Goal: Information Seeking & Learning: Check status

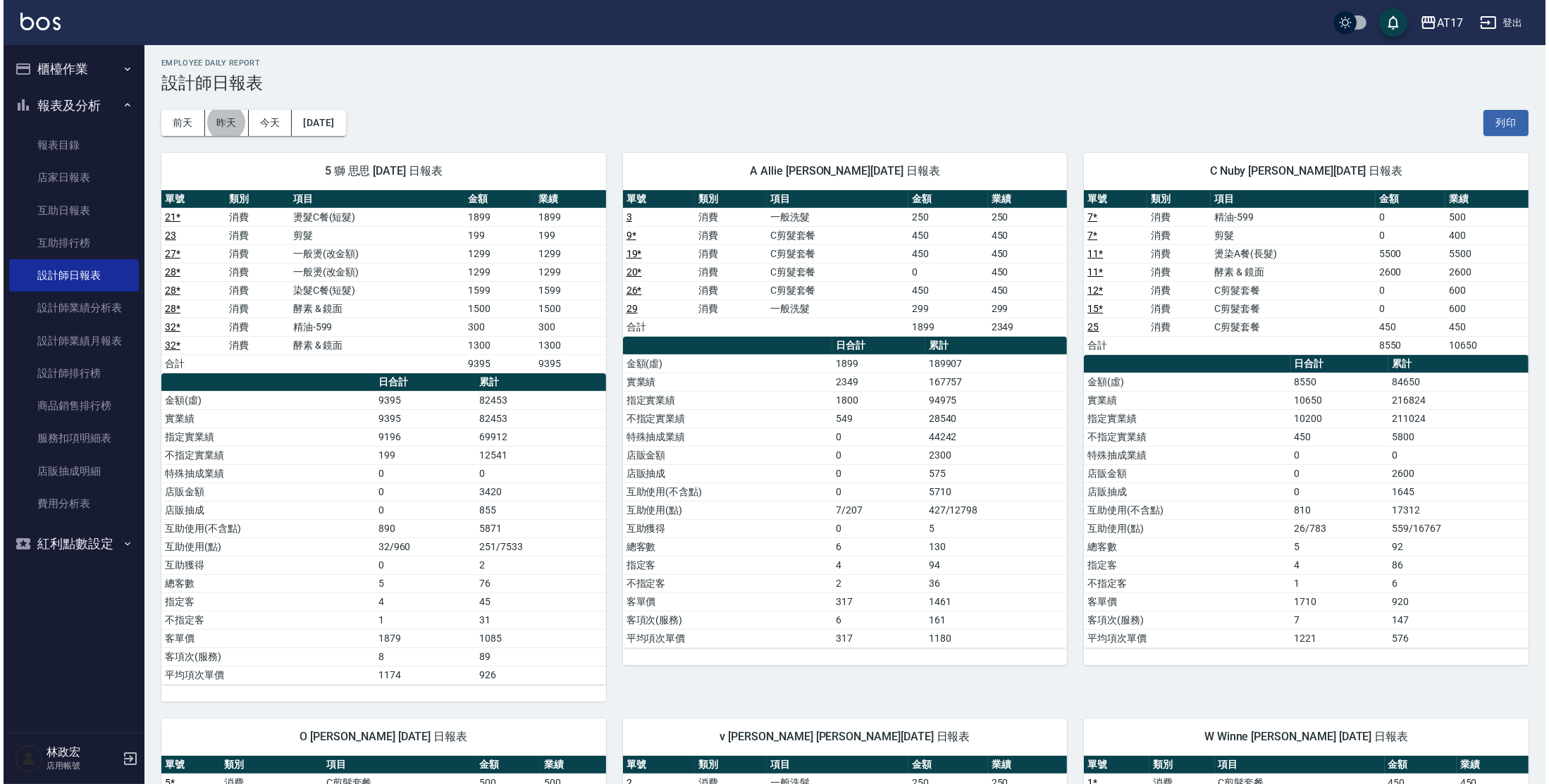
scroll to position [1, 0]
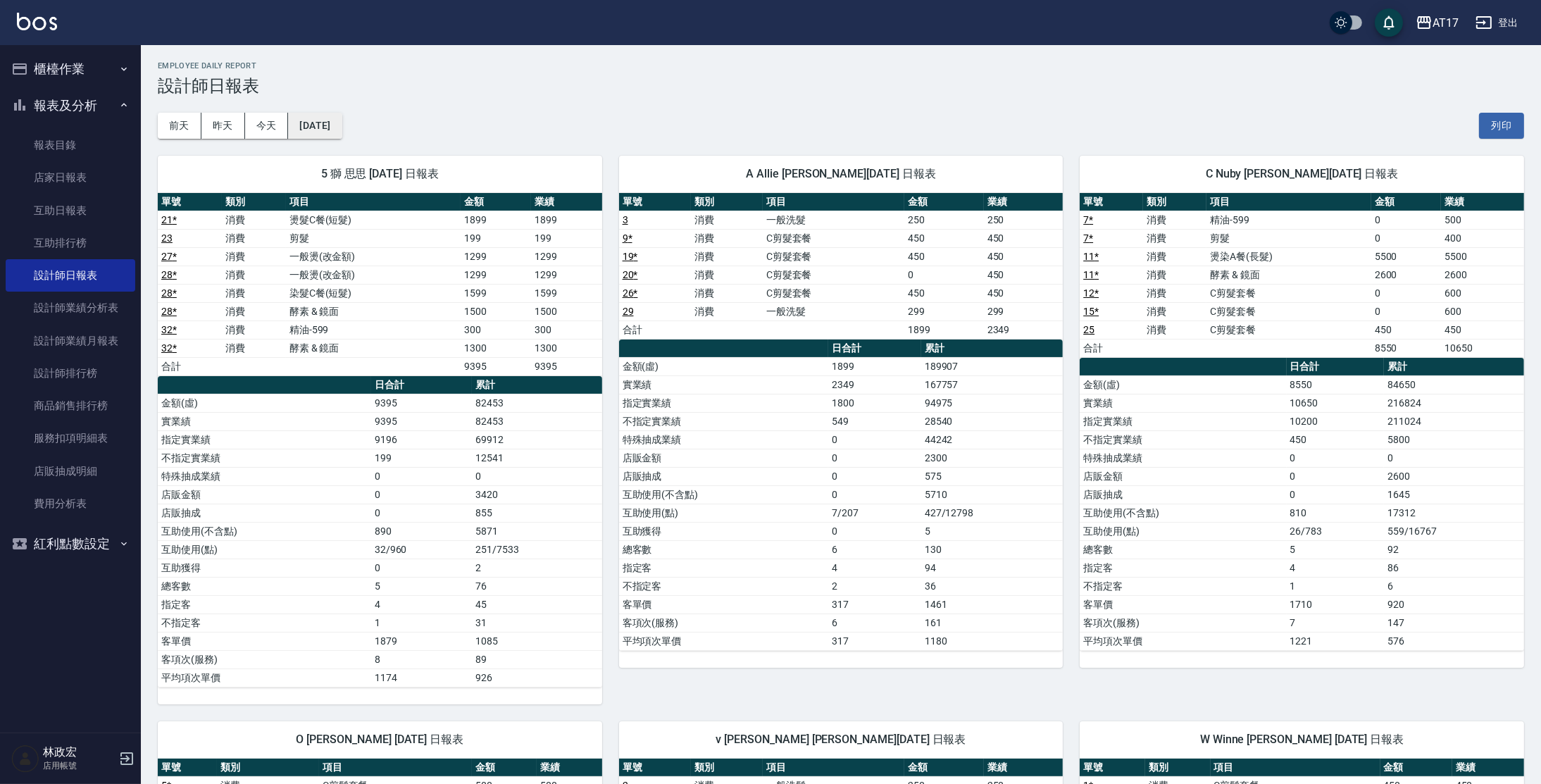
click at [300, 134] on button "[DATE]" at bounding box center [315, 125] width 53 height 26
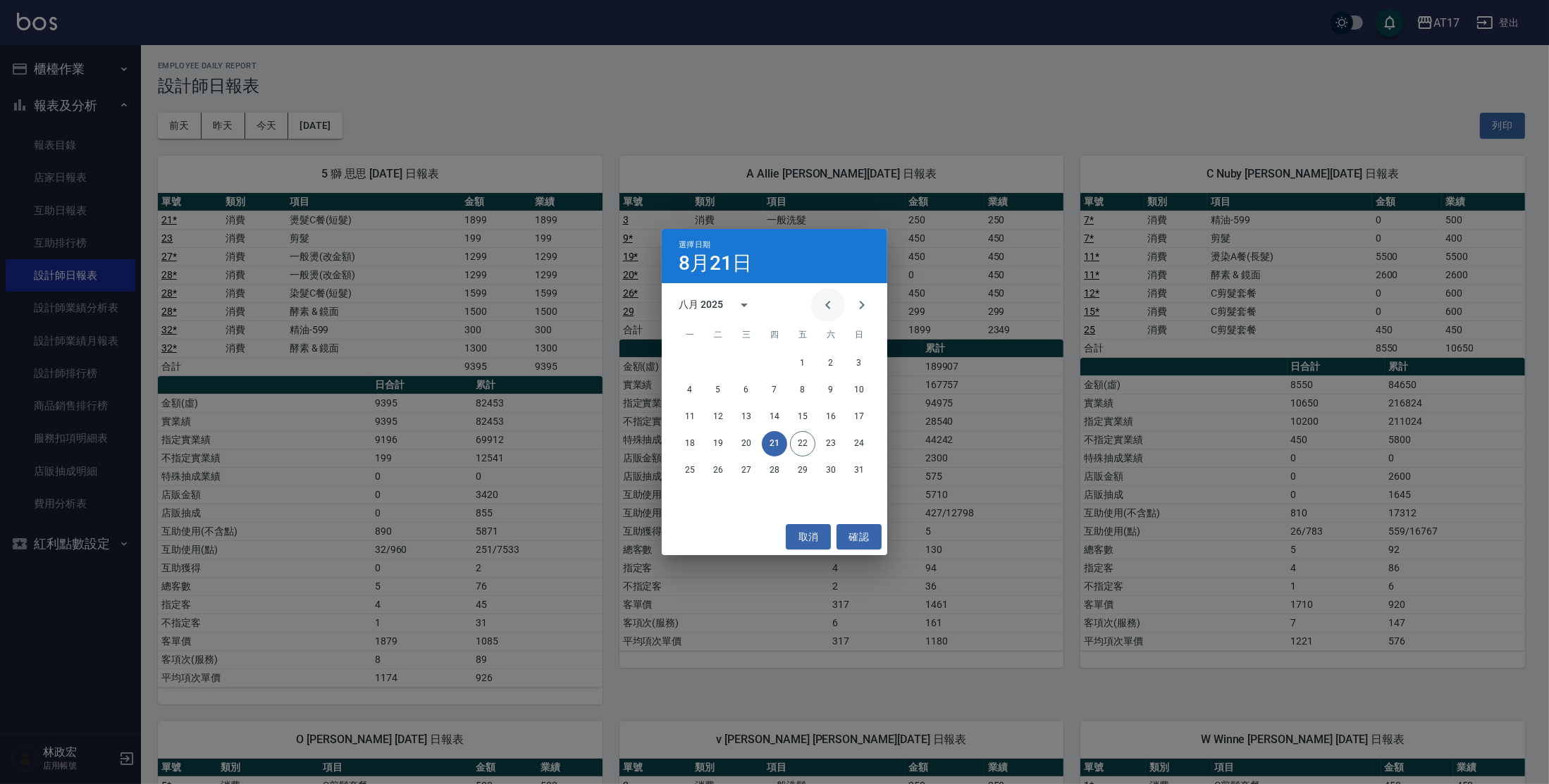
click at [820, 301] on icon "Previous month" at bounding box center [828, 305] width 17 height 17
click at [779, 471] on button "31" at bounding box center [774, 470] width 25 height 25
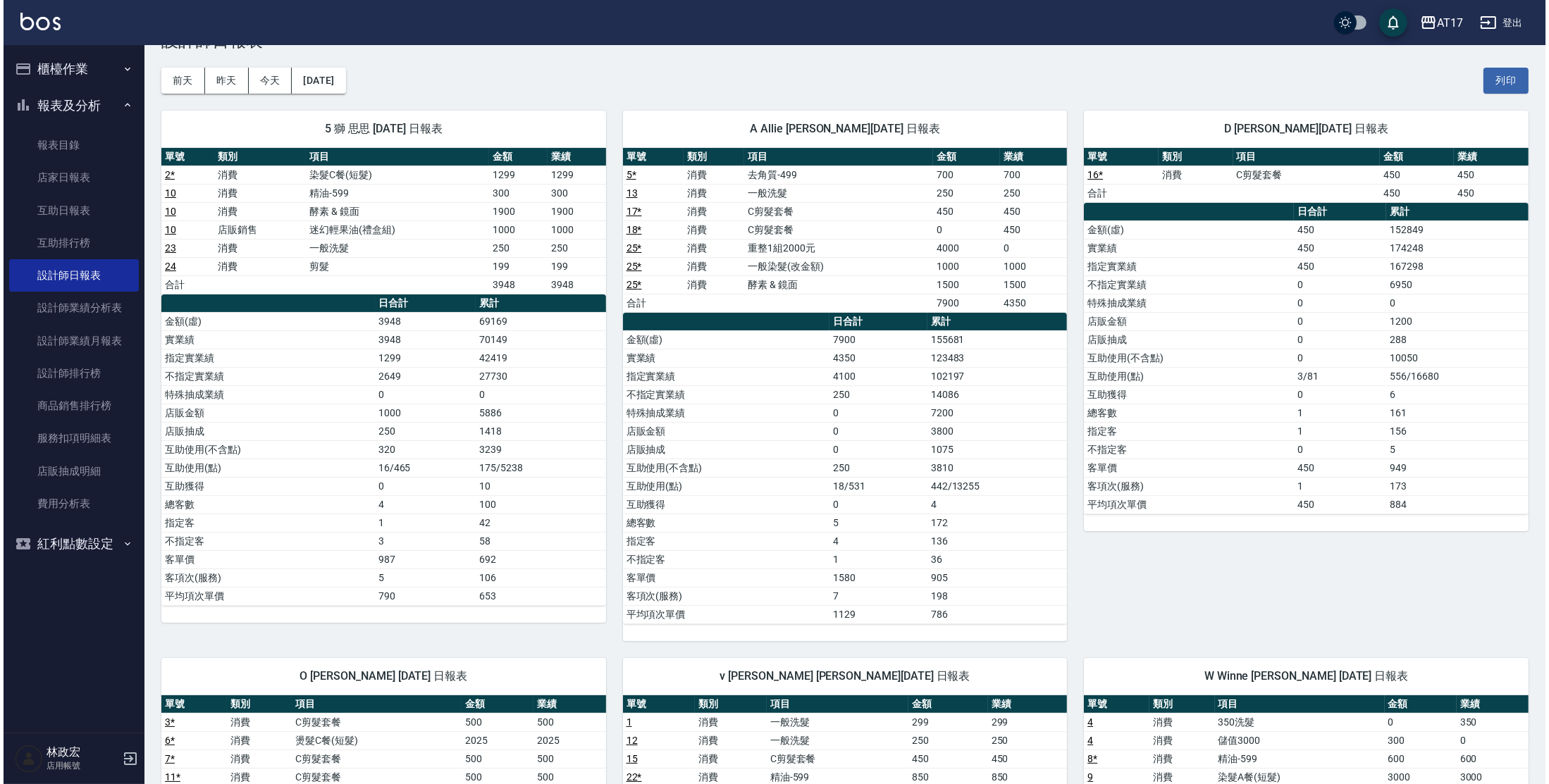
scroll to position [34, 0]
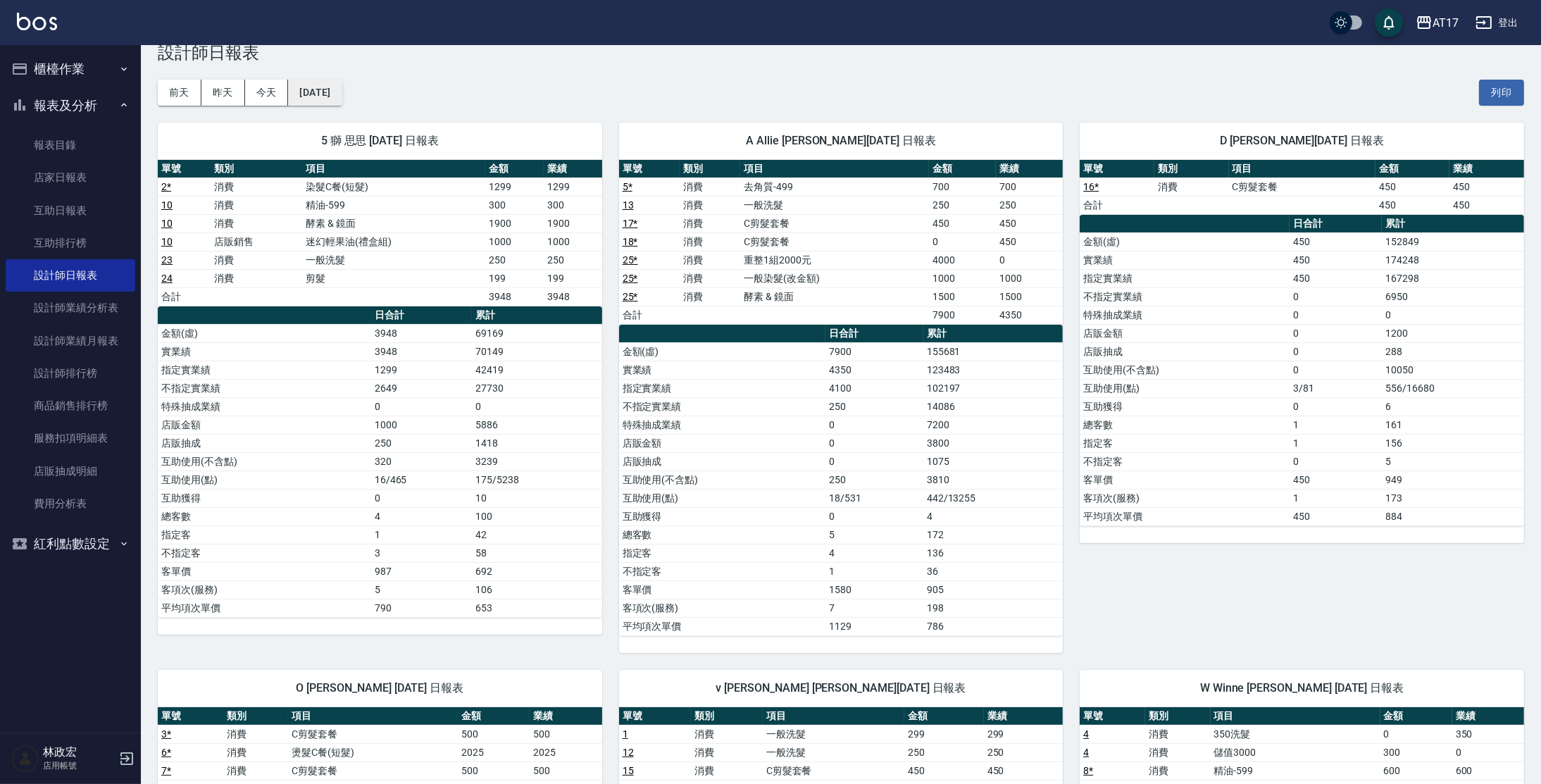
click at [326, 80] on button "[DATE]" at bounding box center [315, 92] width 53 height 26
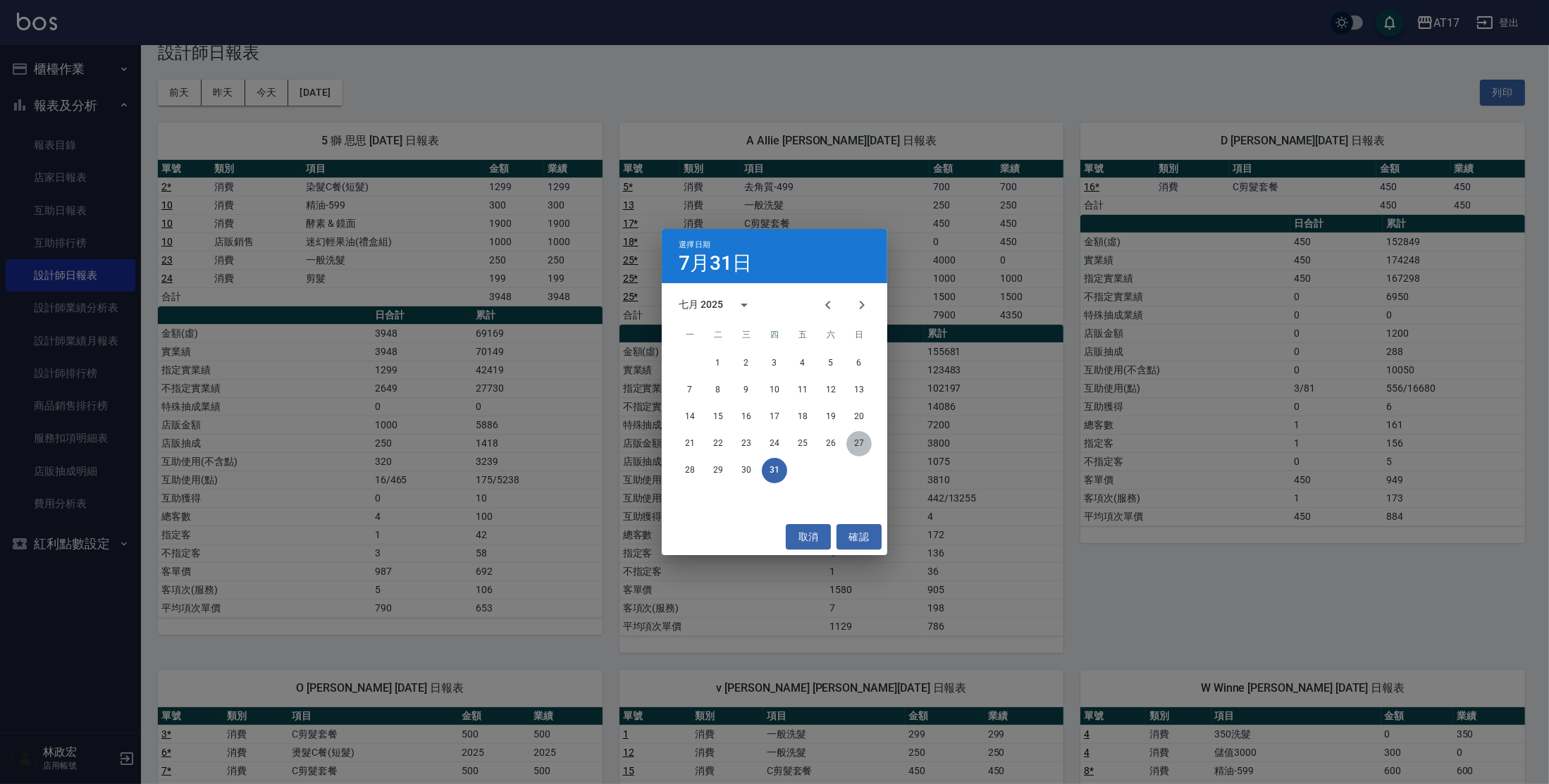
click at [857, 446] on button "27" at bounding box center [859, 444] width 25 height 25
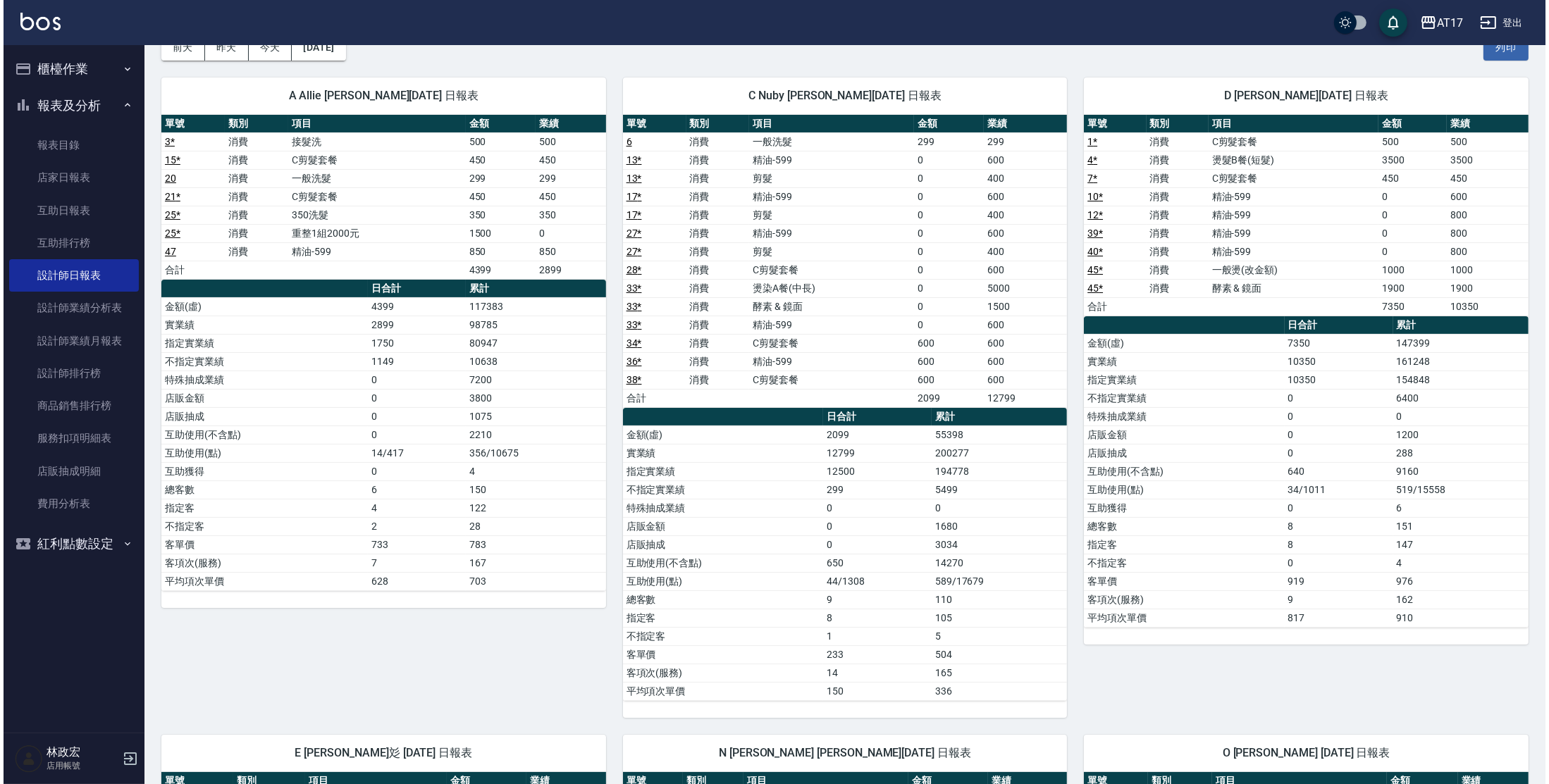
scroll to position [77, 0]
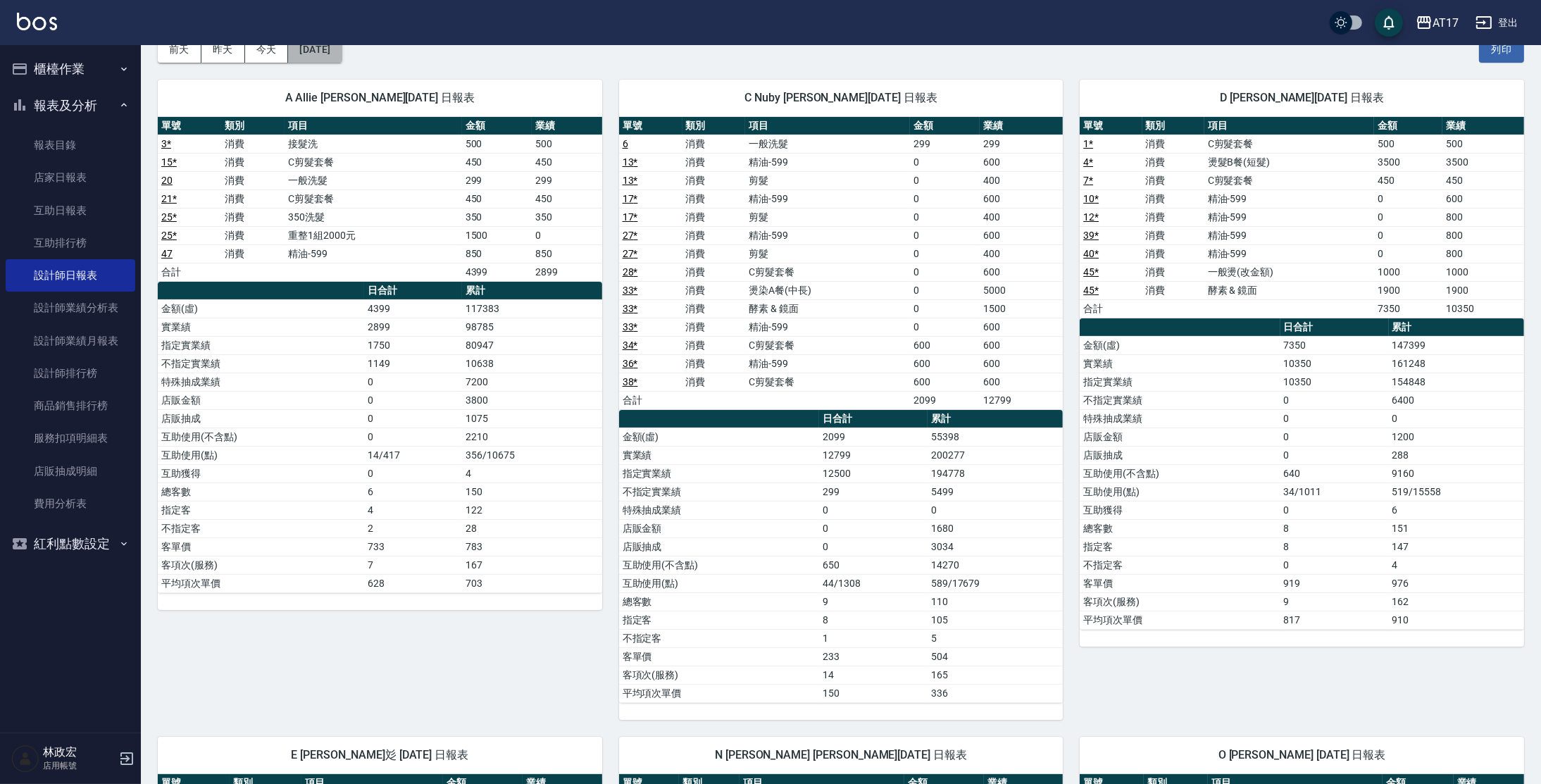
click at [341, 49] on button "[DATE]" at bounding box center [315, 49] width 53 height 26
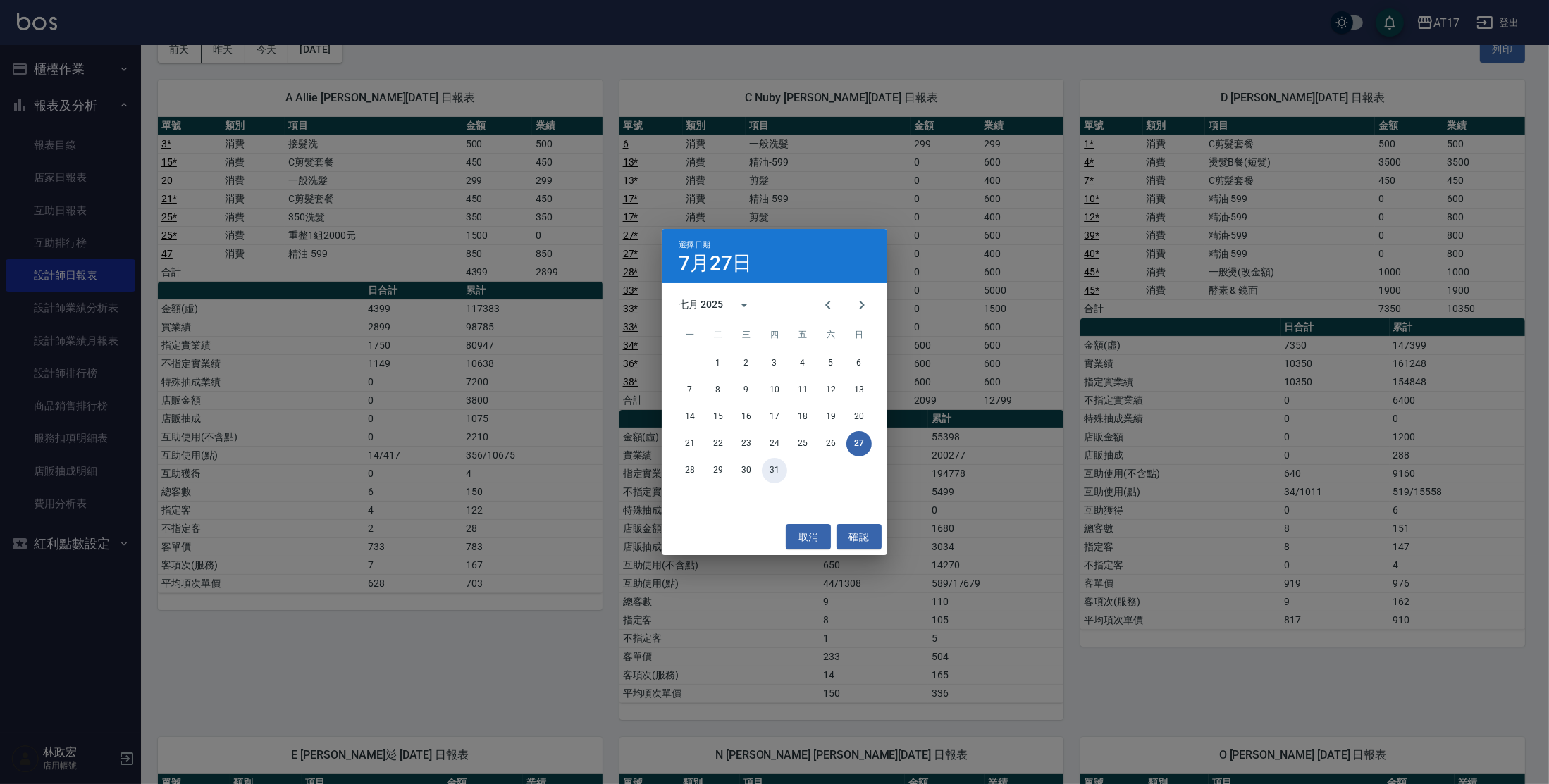
click at [767, 474] on button "31" at bounding box center [774, 470] width 25 height 25
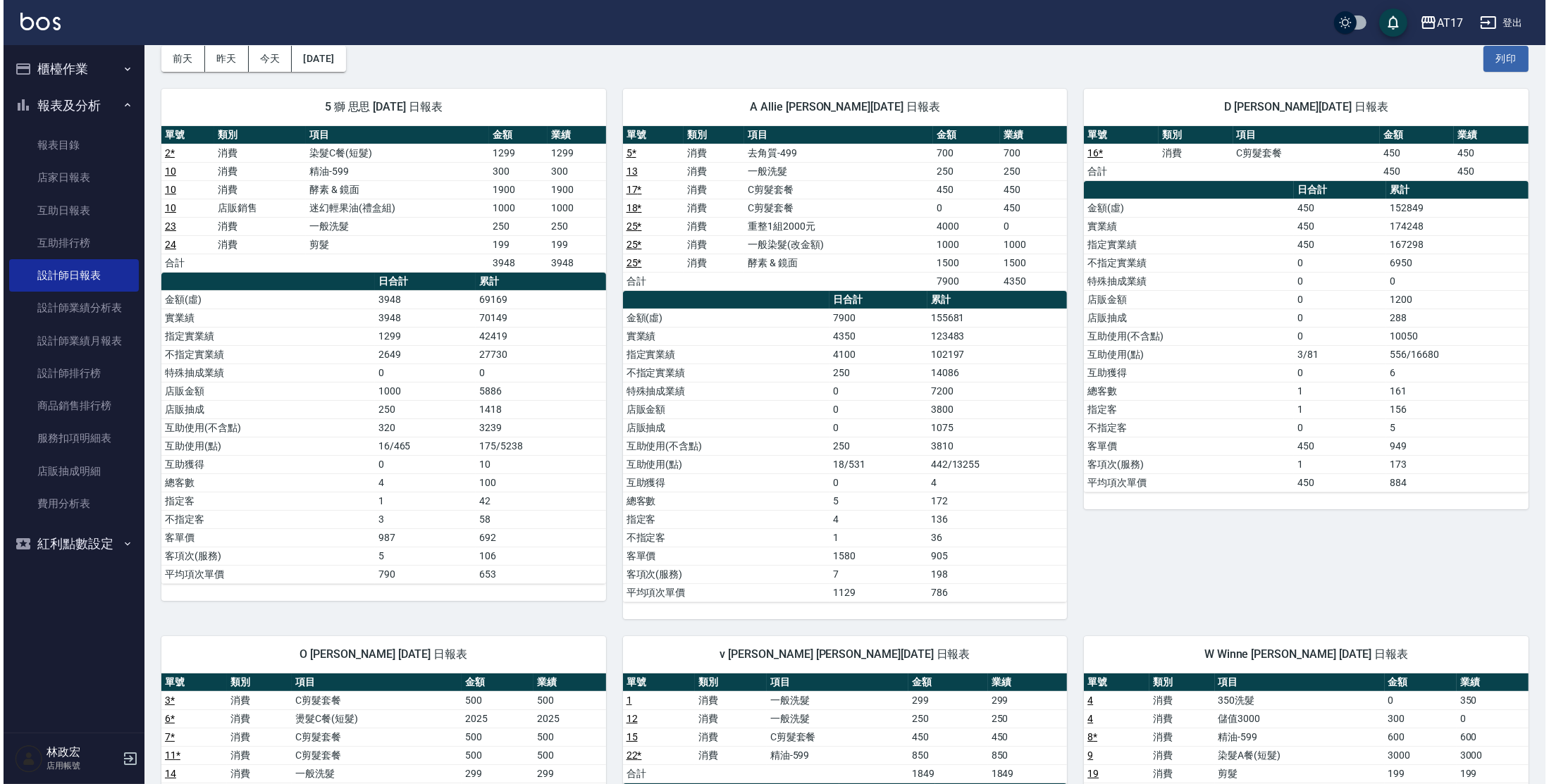
scroll to position [67, 0]
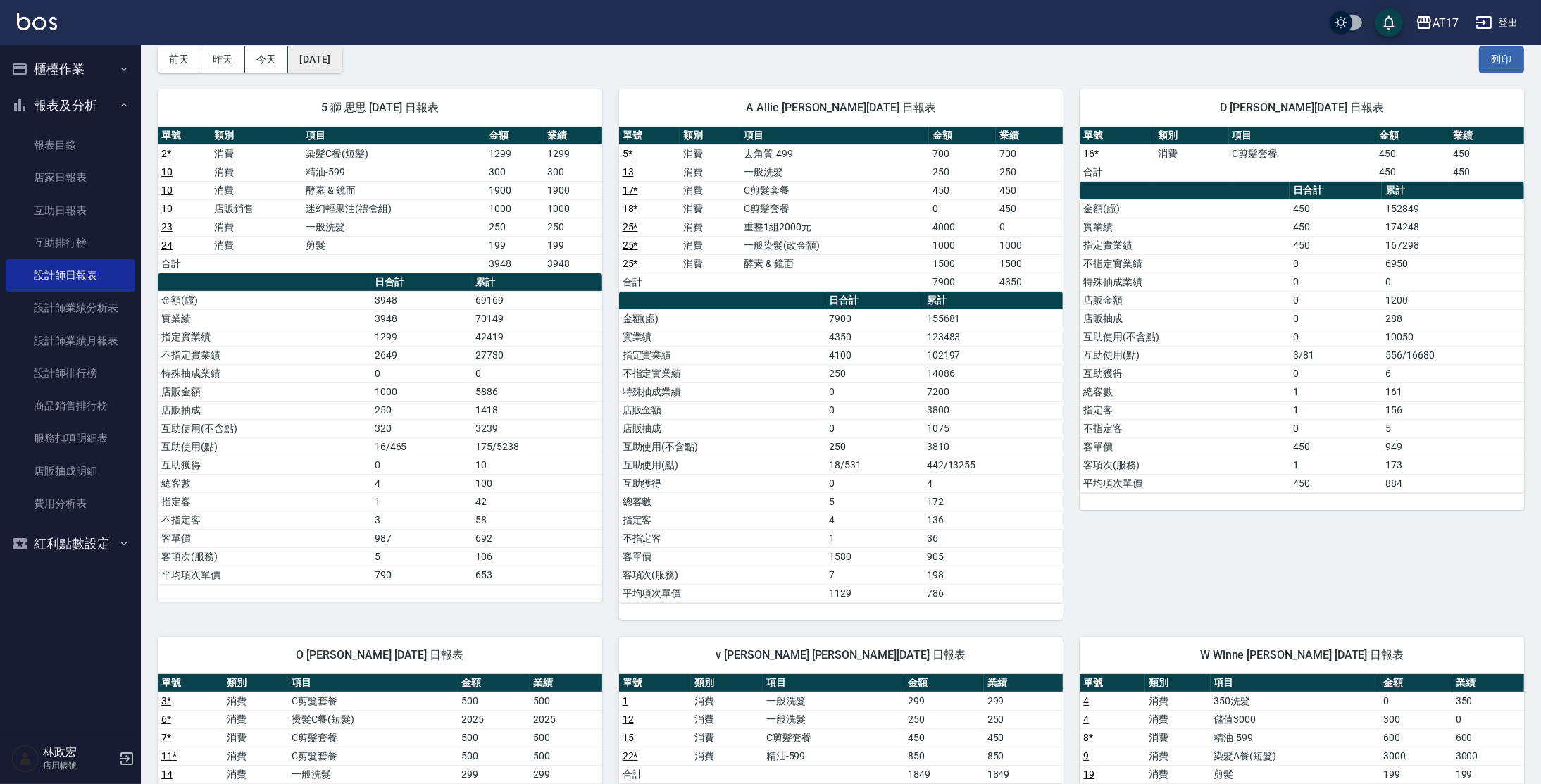
click at [329, 60] on button "[DATE]" at bounding box center [315, 59] width 53 height 26
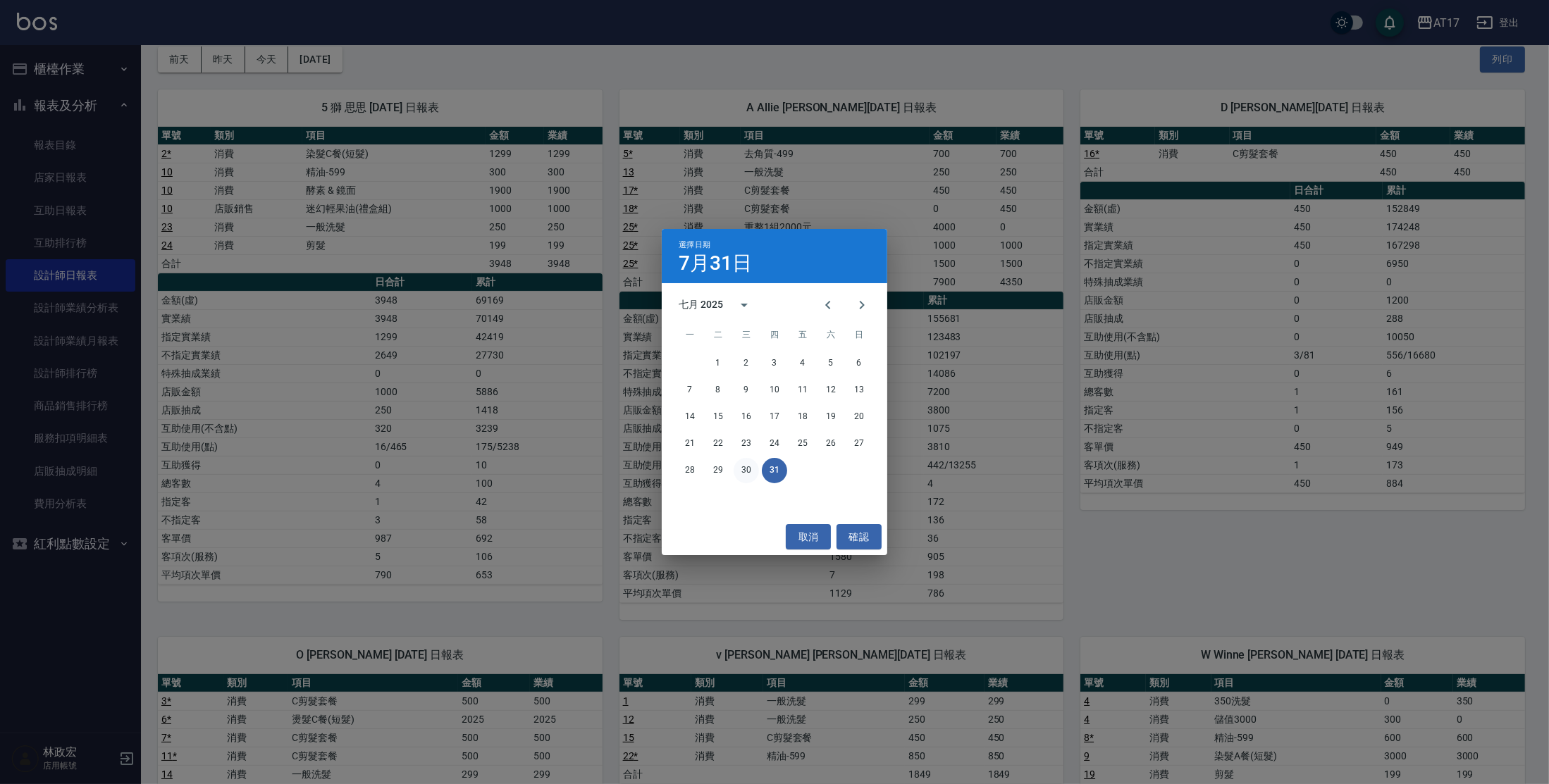
click at [745, 465] on button "30" at bounding box center [746, 470] width 25 height 25
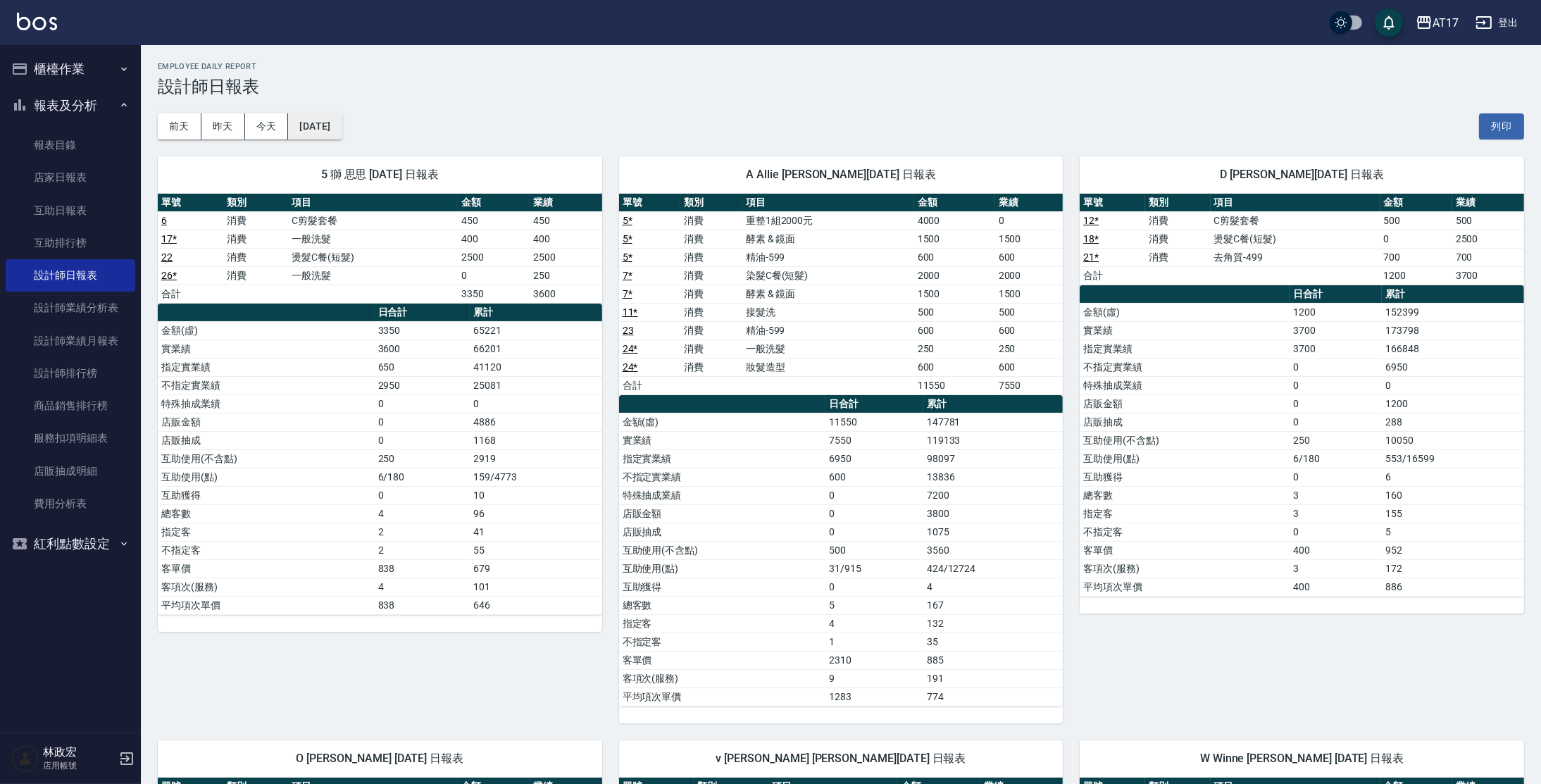
click at [341, 136] on button "[DATE]" at bounding box center [315, 126] width 53 height 26
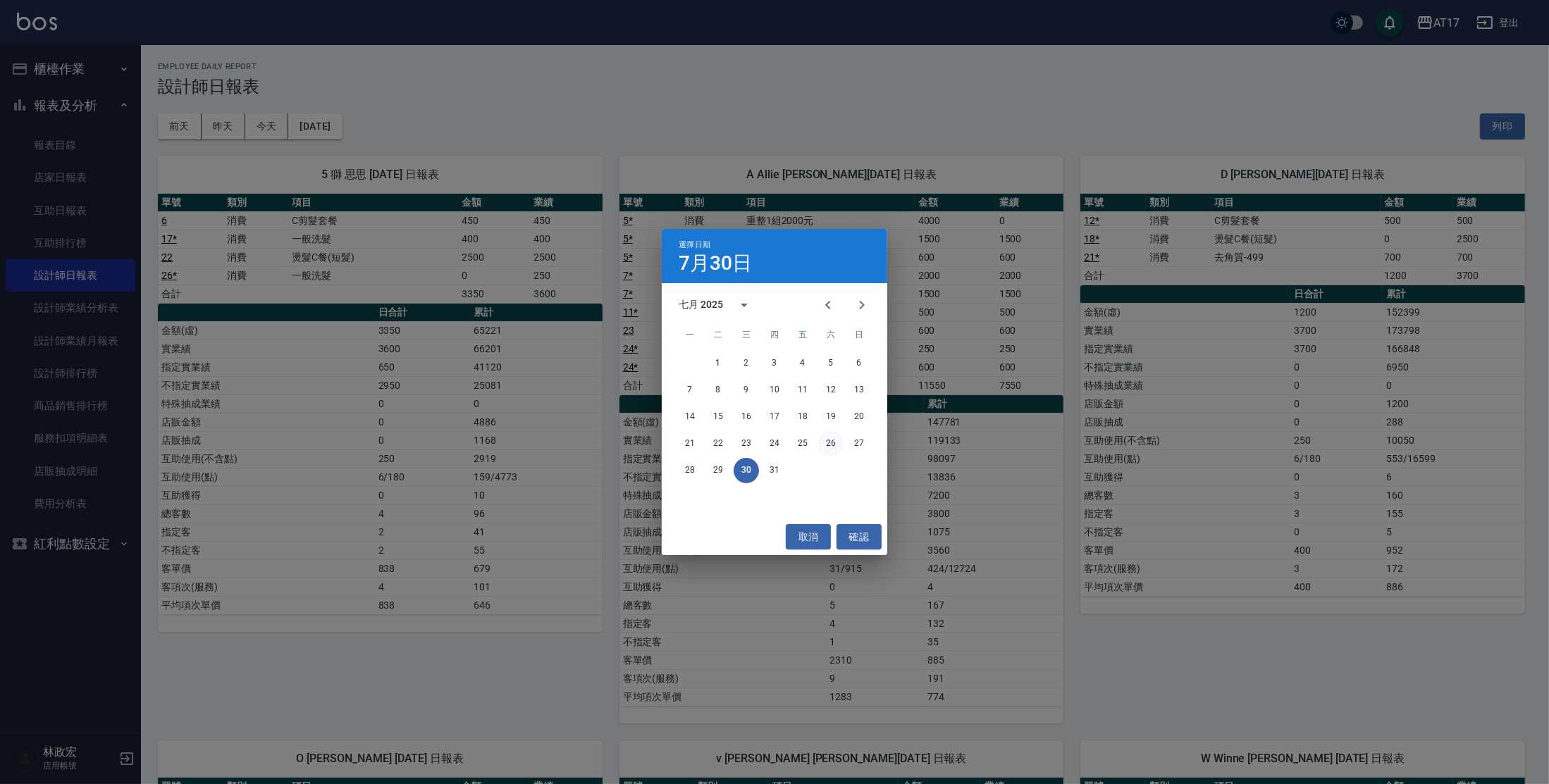
click at [837, 440] on button "26" at bounding box center [830, 444] width 25 height 25
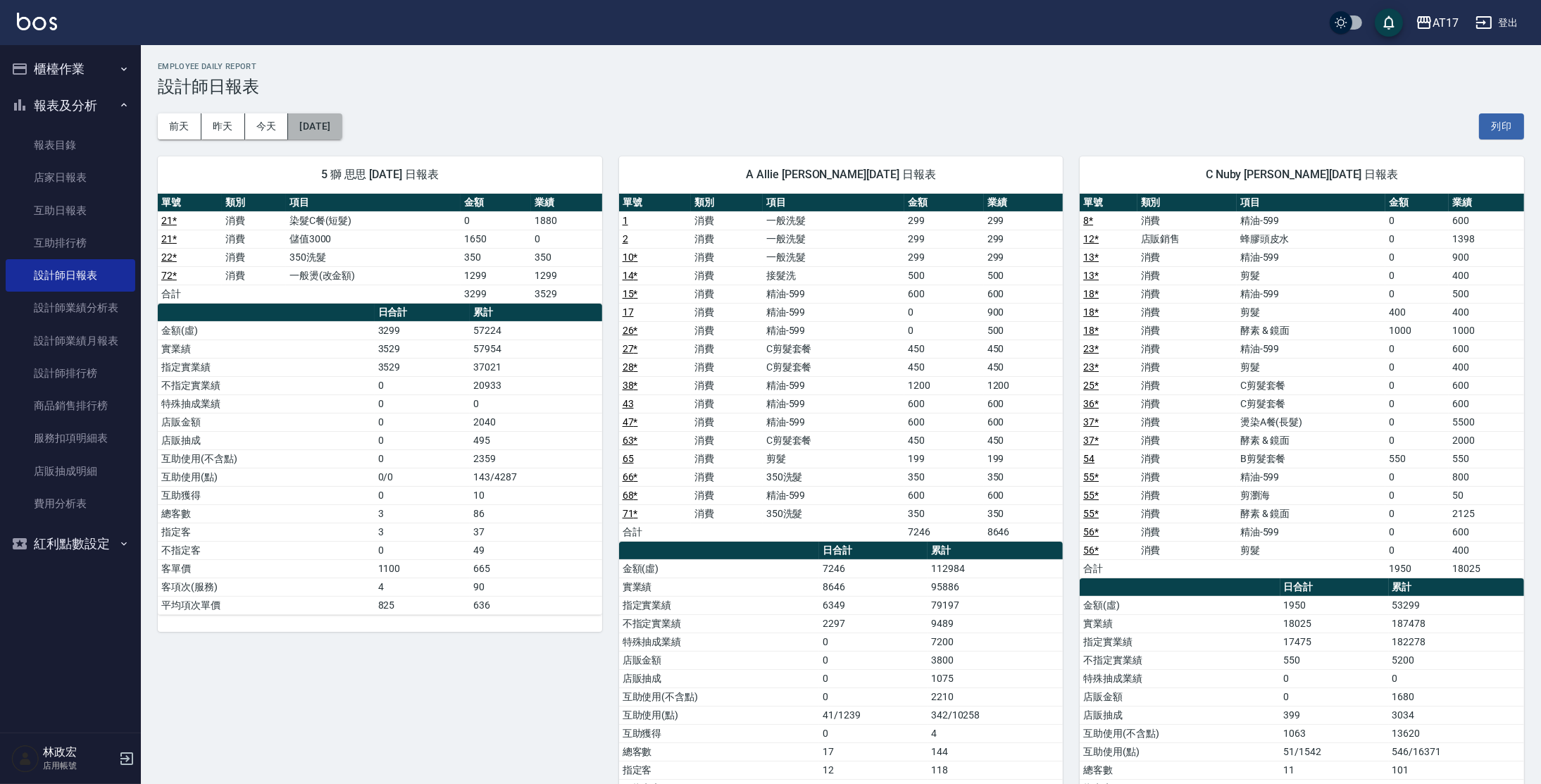
click at [340, 136] on button "[DATE]" at bounding box center [315, 126] width 53 height 26
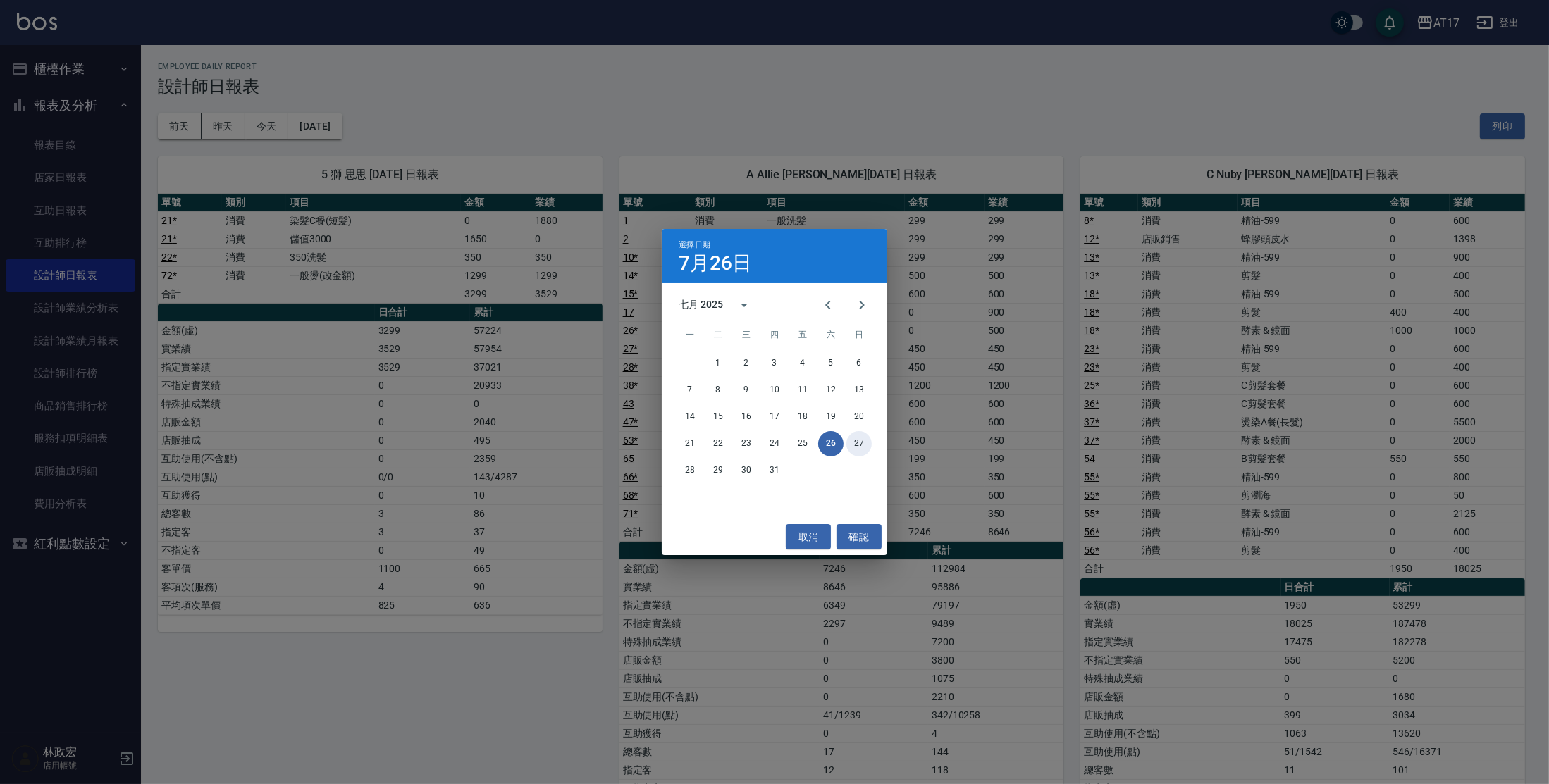
click at [855, 444] on button "27" at bounding box center [859, 444] width 25 height 25
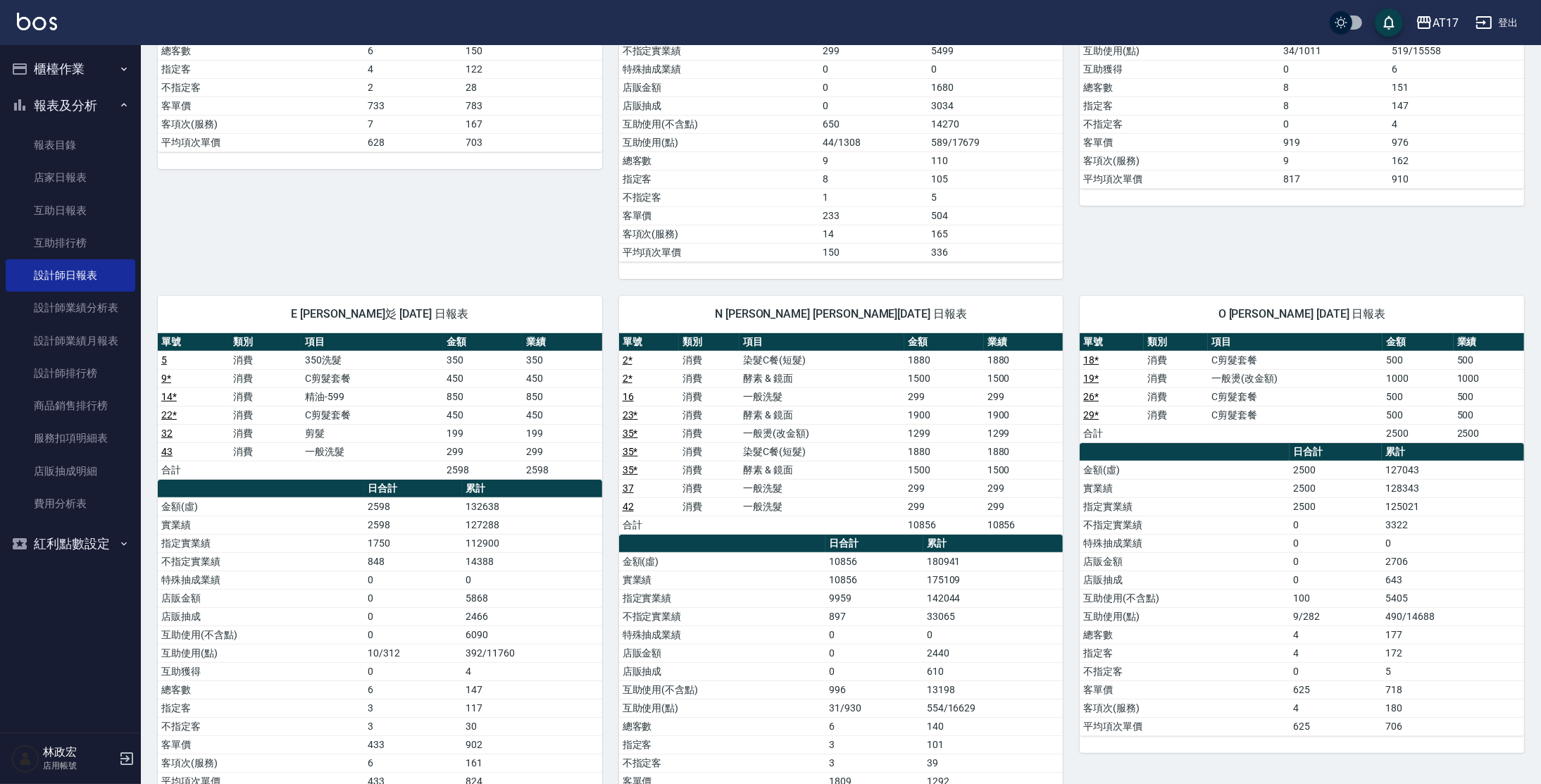
scroll to position [505, 0]
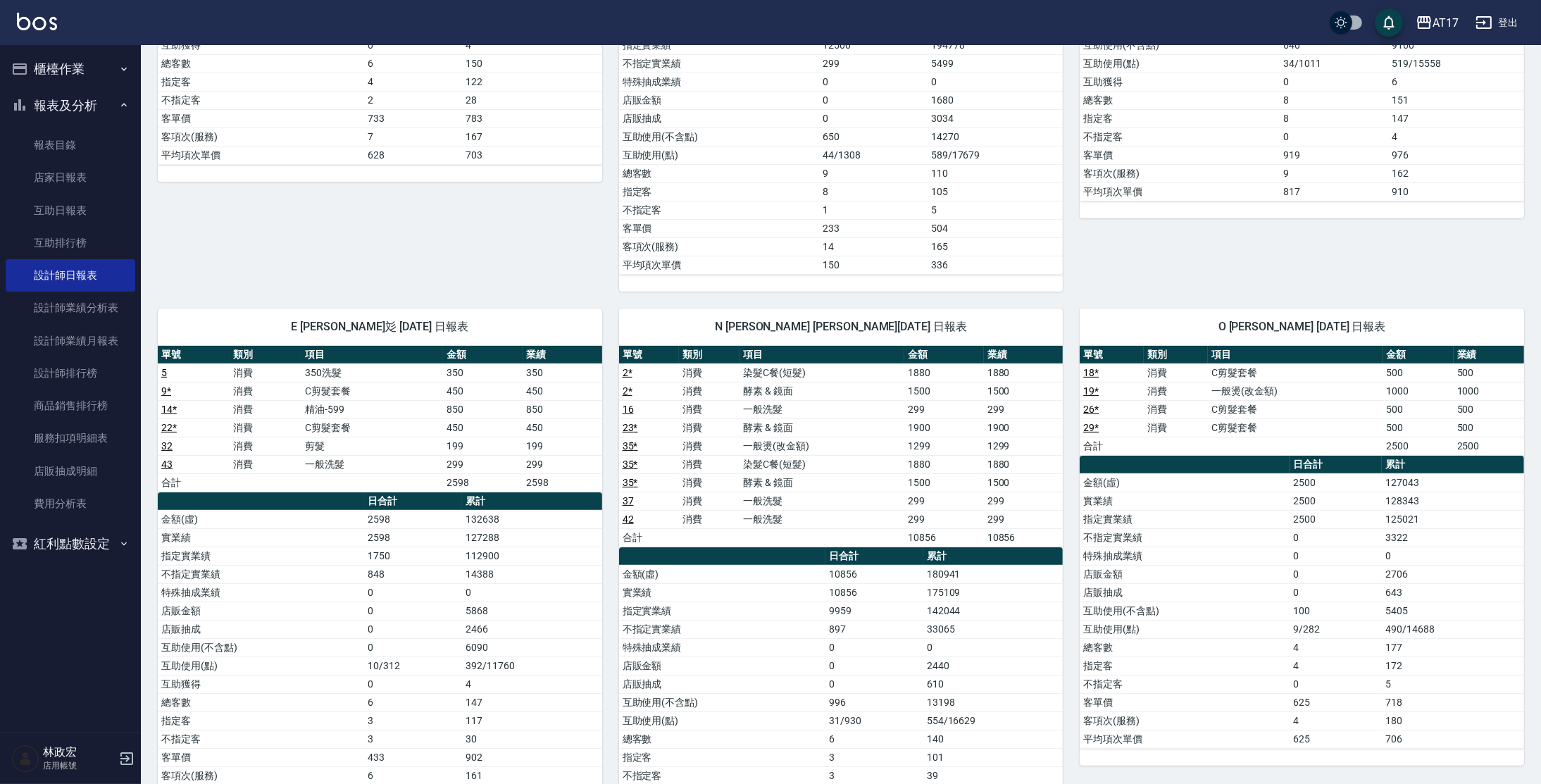
drag, startPoint x: 1543, startPoint y: 318, endPoint x: 1544, endPoint y: 286, distance: 32.0
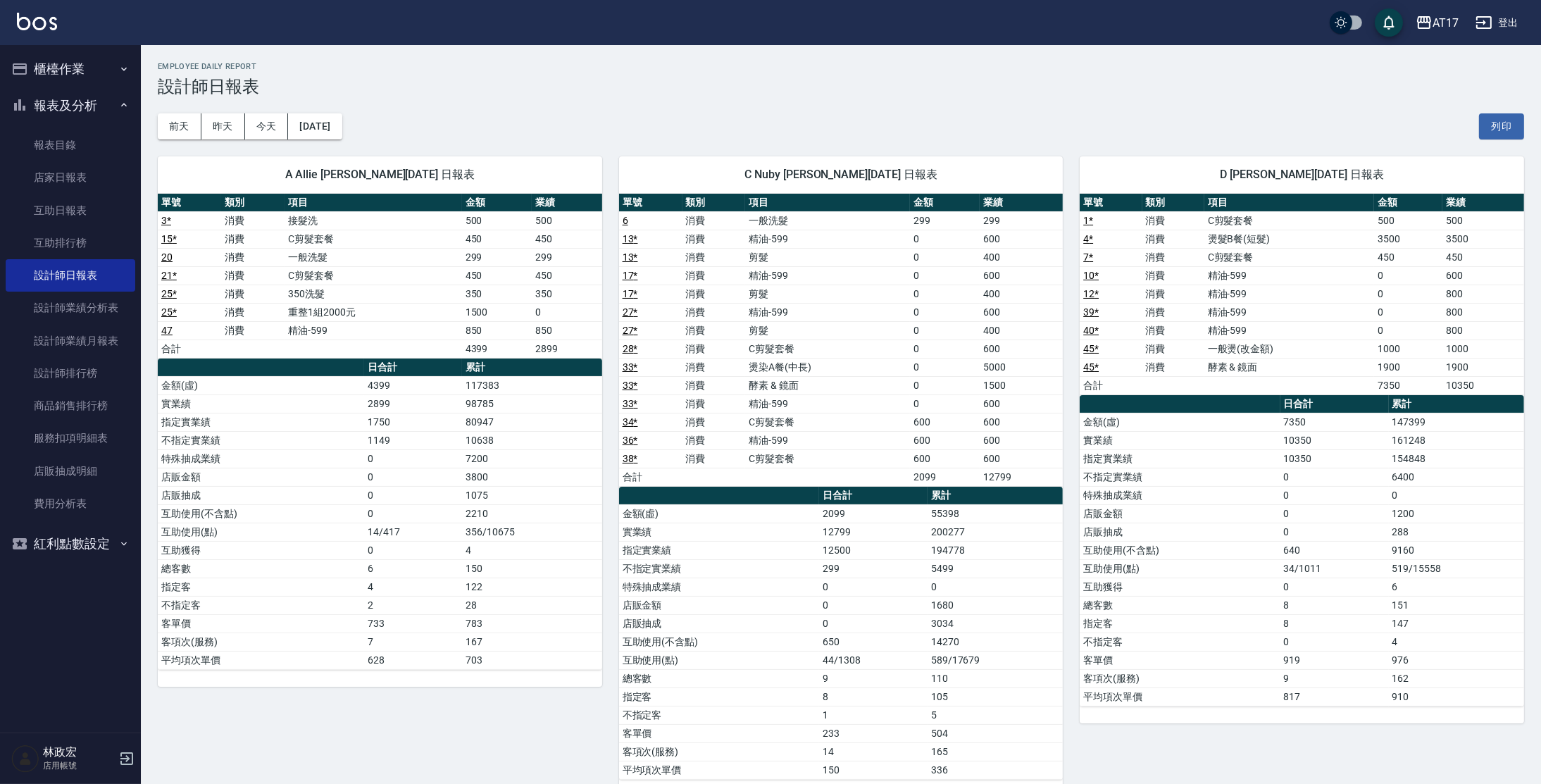
drag, startPoint x: 891, startPoint y: 116, endPoint x: 905, endPoint y: 108, distance: 16.1
click at [891, 116] on div "[DATE] [DATE] [DATE] [DATE] 列印" at bounding box center [842, 127] width 1367 height 60
click at [341, 122] on button "[DATE]" at bounding box center [315, 126] width 53 height 26
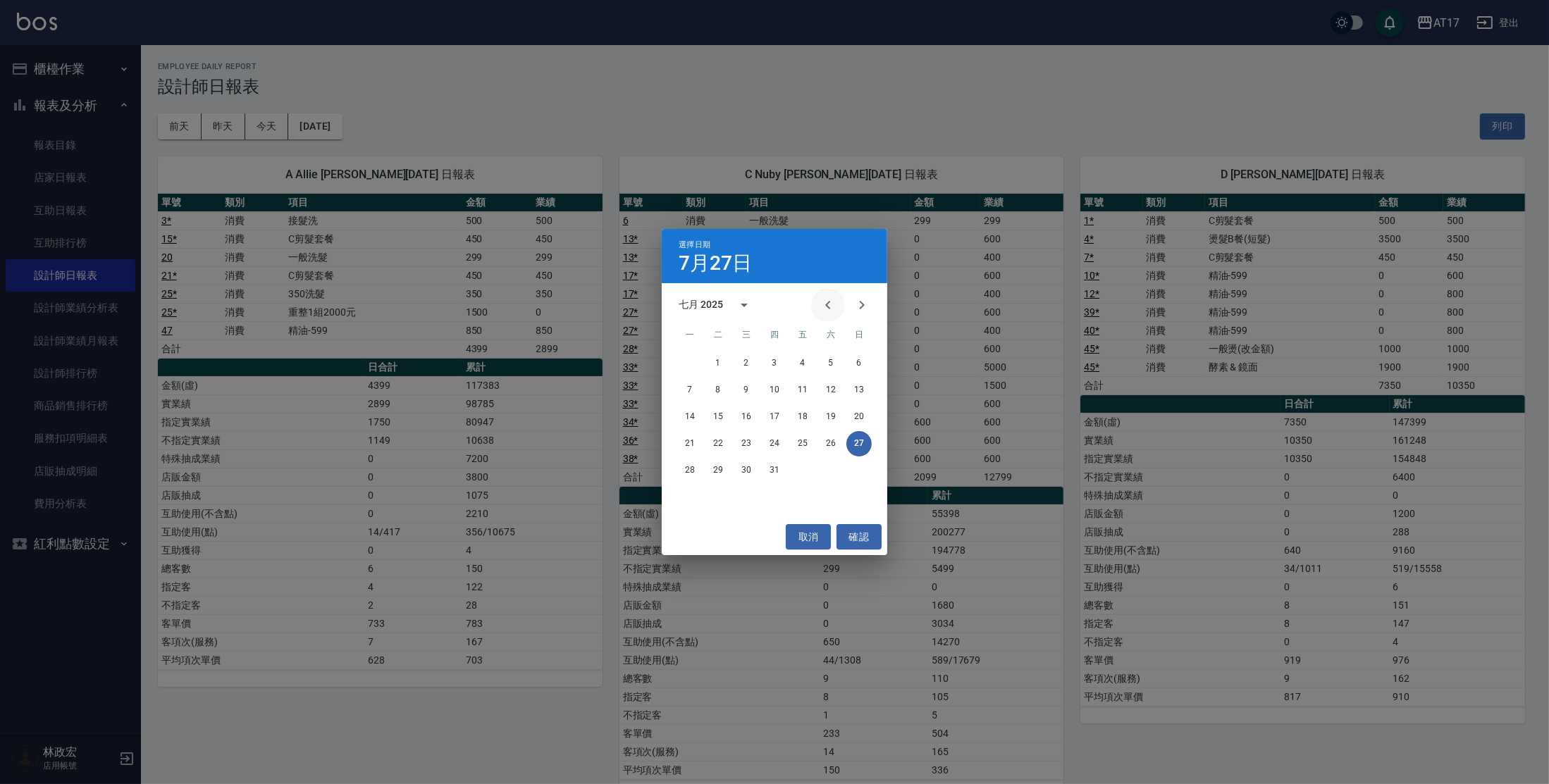
click at [837, 304] on button "Previous month" at bounding box center [828, 305] width 34 height 34
click at [694, 498] on button "30" at bounding box center [690, 497] width 25 height 25
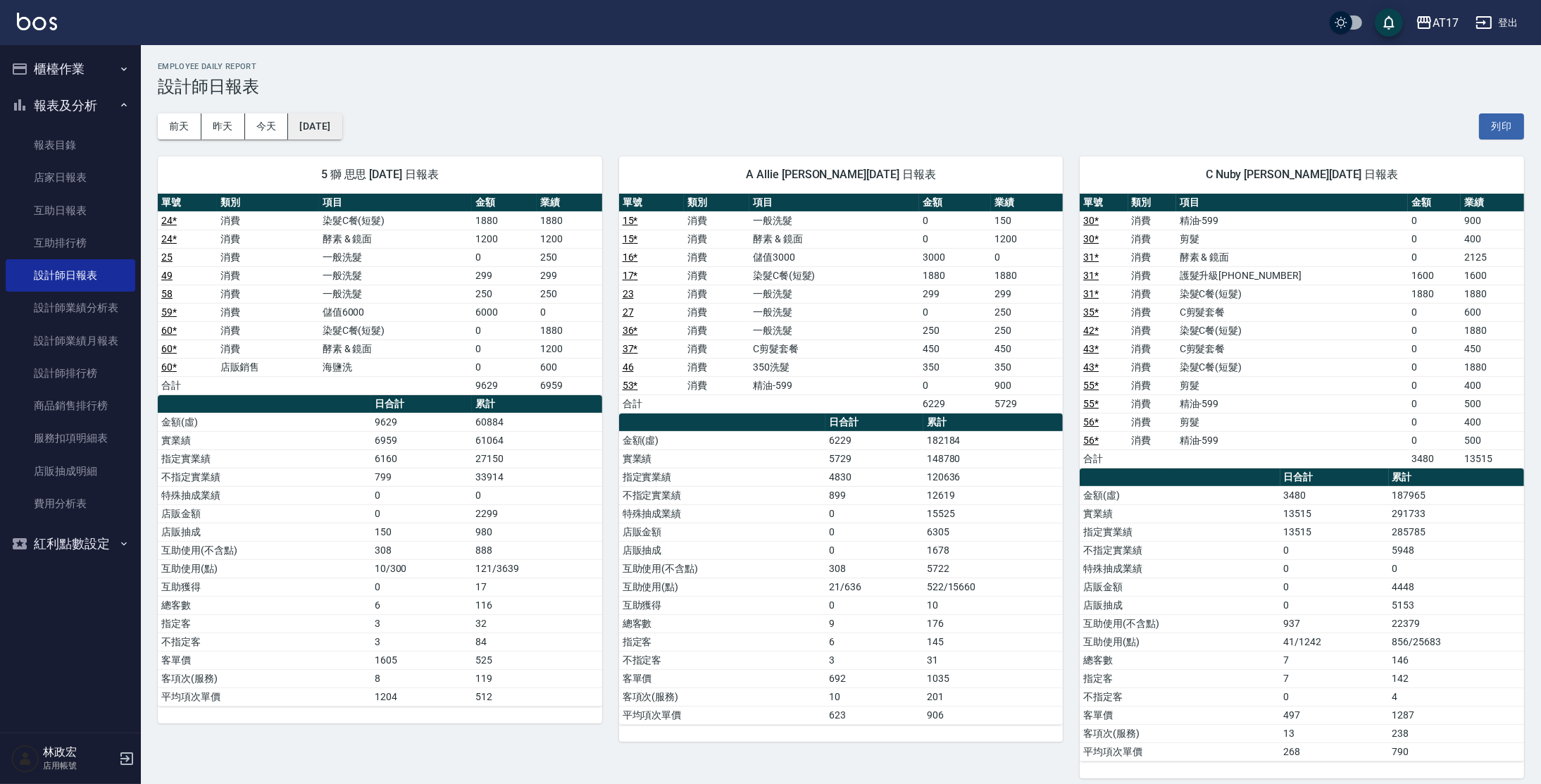
click at [341, 133] on button "[DATE]" at bounding box center [315, 126] width 53 height 26
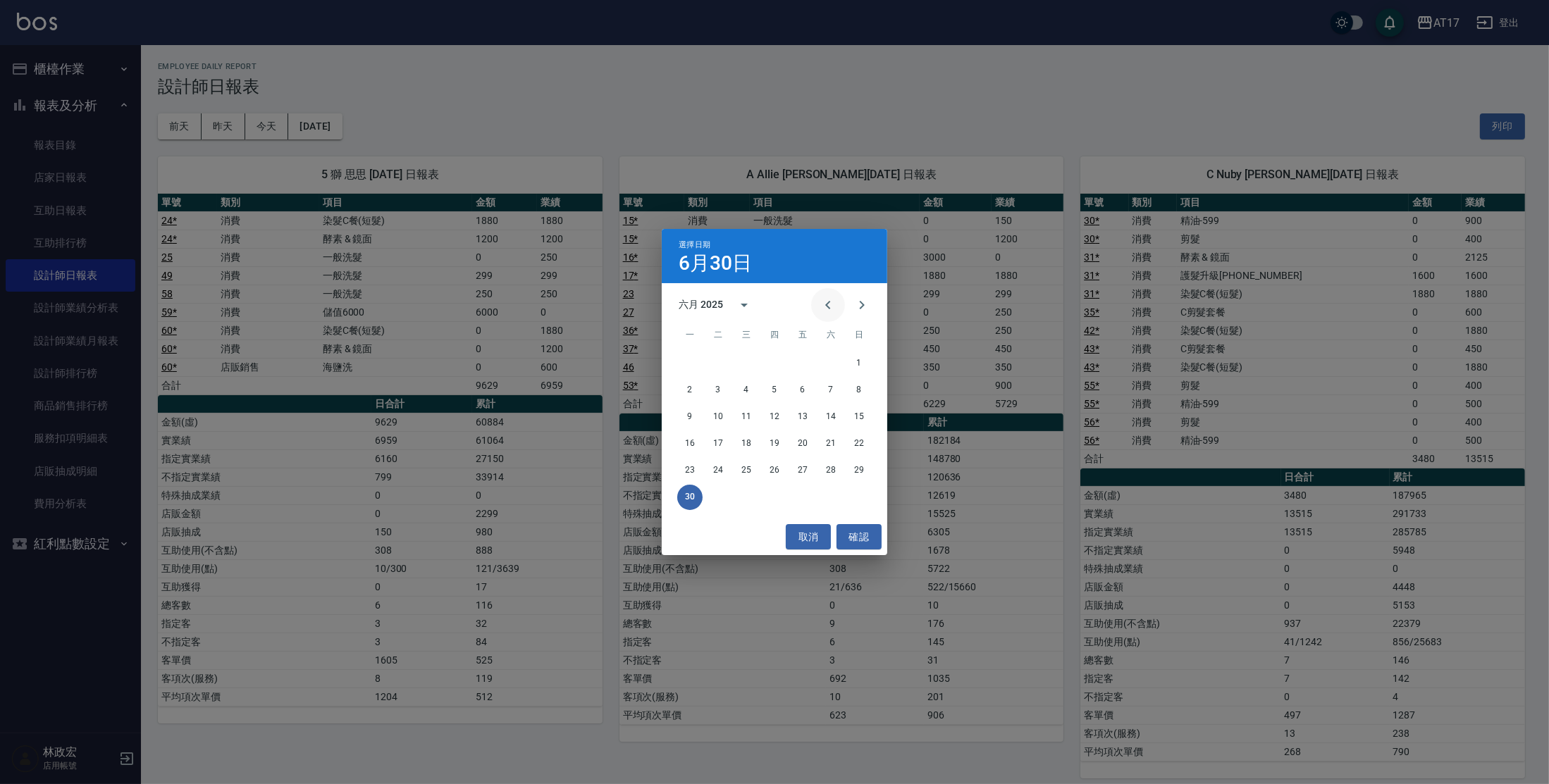
click at [812, 308] on button "Previous month" at bounding box center [828, 305] width 34 height 34
click at [824, 470] on button "31" at bounding box center [830, 470] width 25 height 25
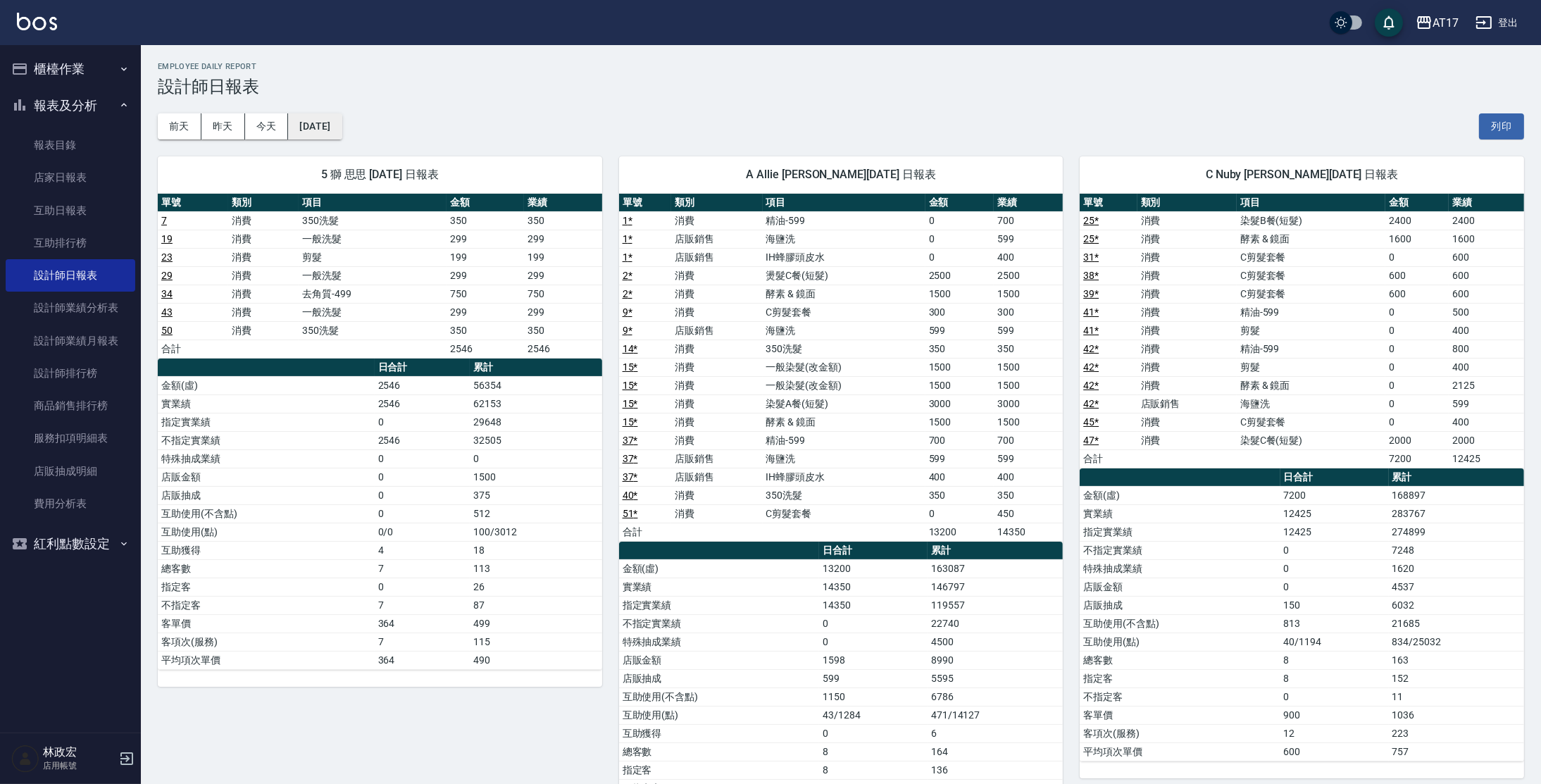
click at [341, 125] on button "[DATE]" at bounding box center [315, 126] width 53 height 26
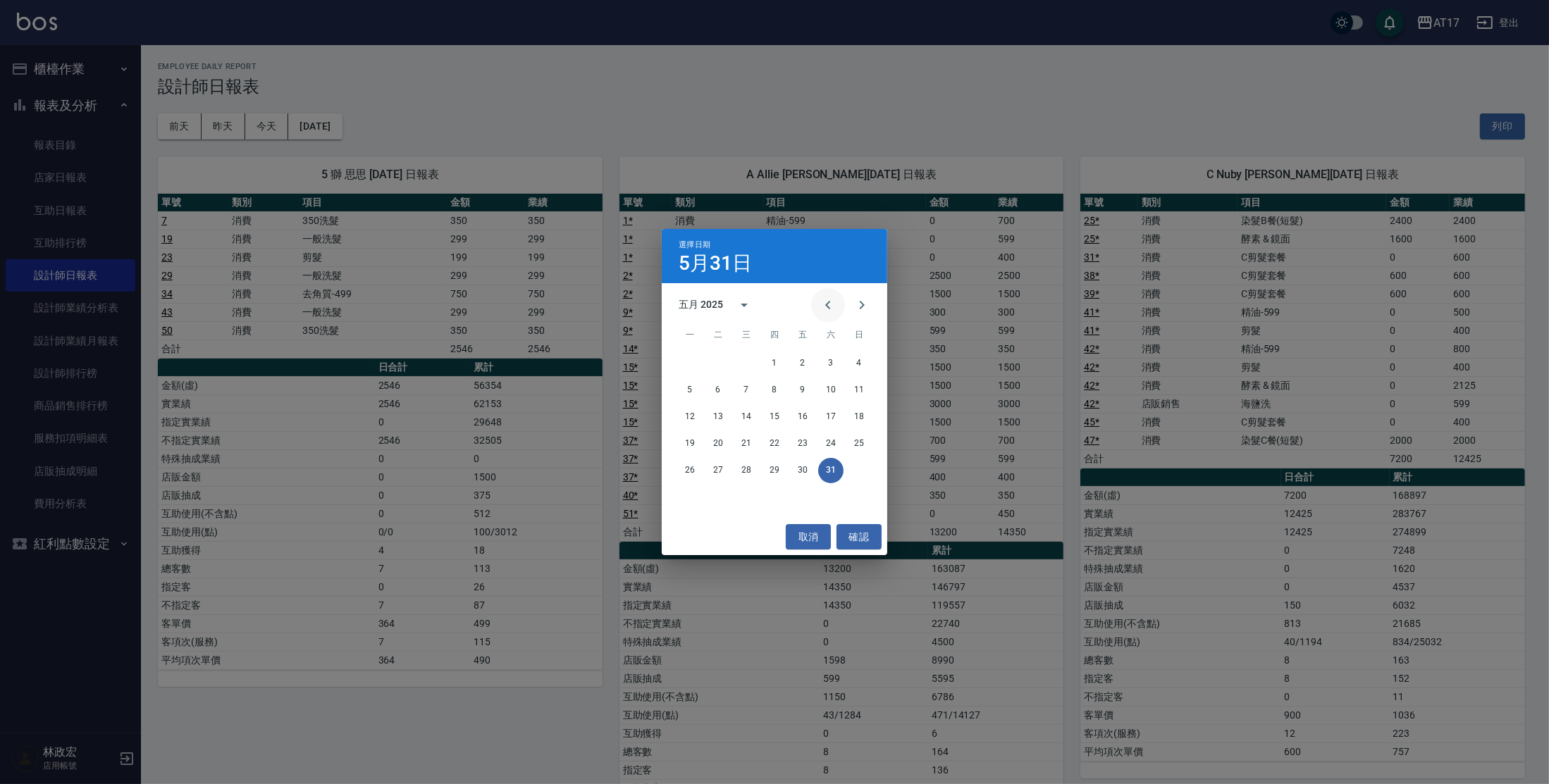
click at [829, 294] on button "Previous month" at bounding box center [828, 305] width 34 height 34
click at [750, 470] on button "30" at bounding box center [746, 470] width 25 height 25
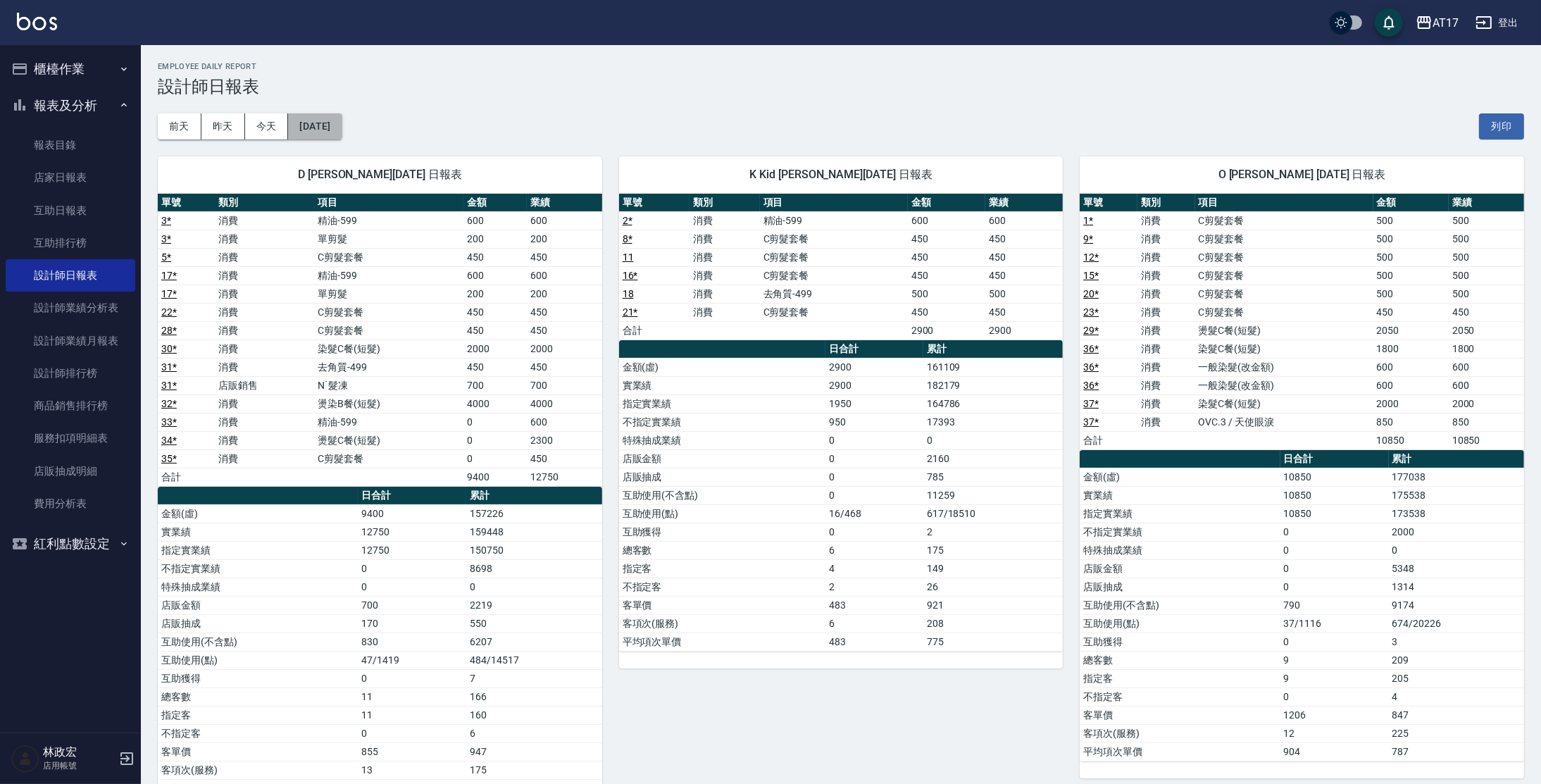
click at [341, 131] on button "[DATE]" at bounding box center [315, 126] width 53 height 26
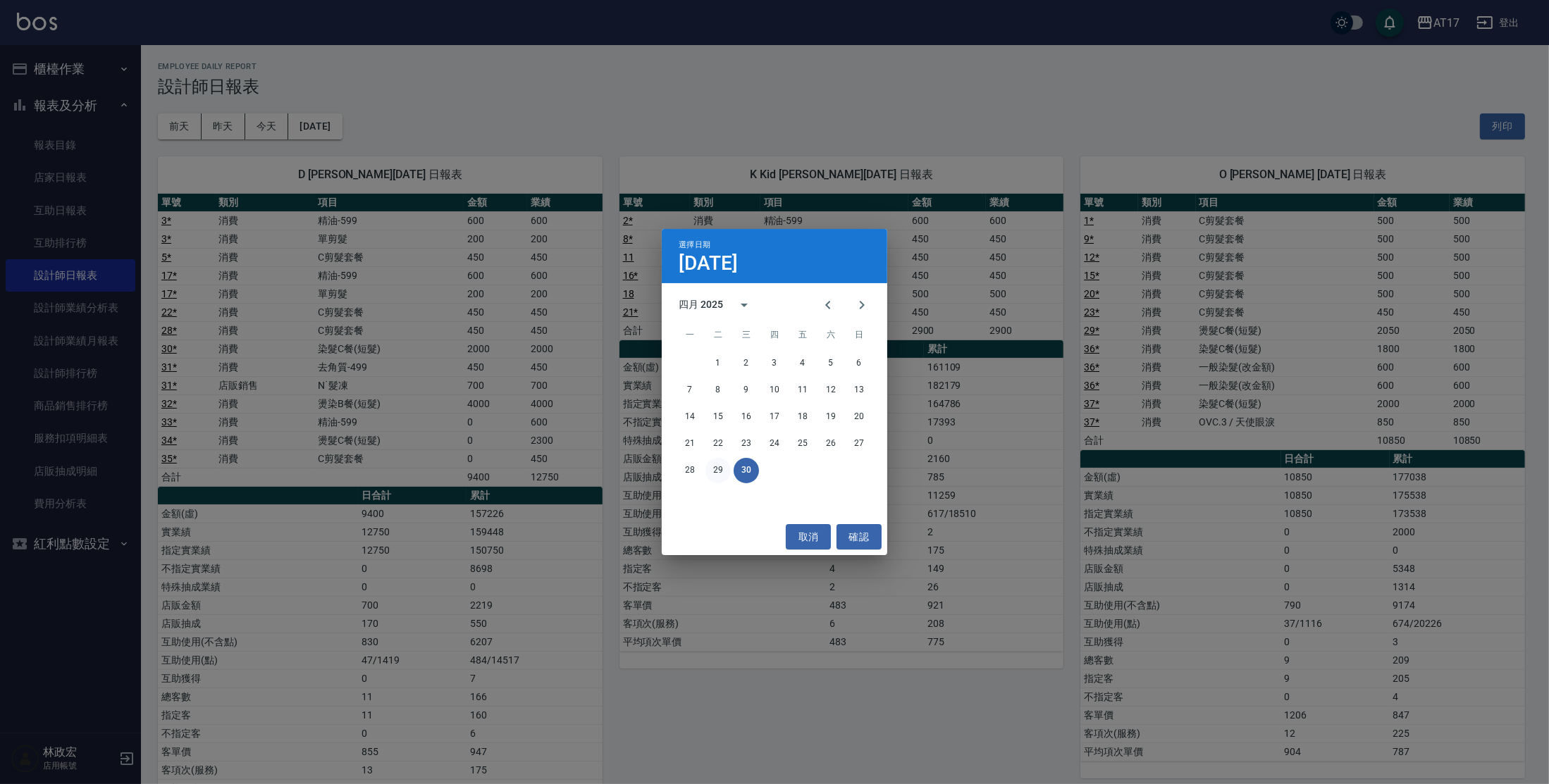
click at [712, 470] on button "29" at bounding box center [718, 470] width 25 height 25
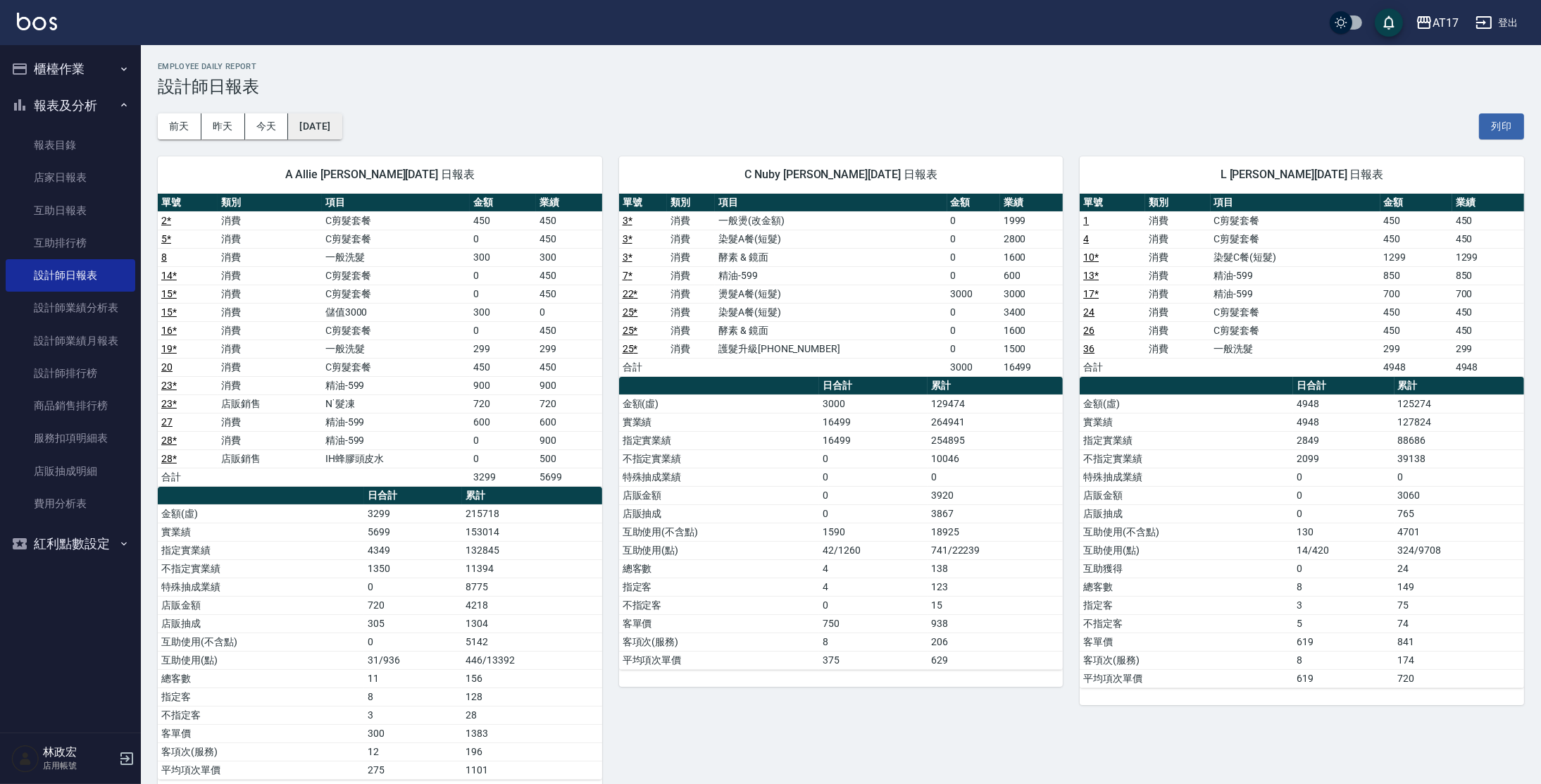
click at [341, 125] on button "[DATE]" at bounding box center [315, 126] width 53 height 26
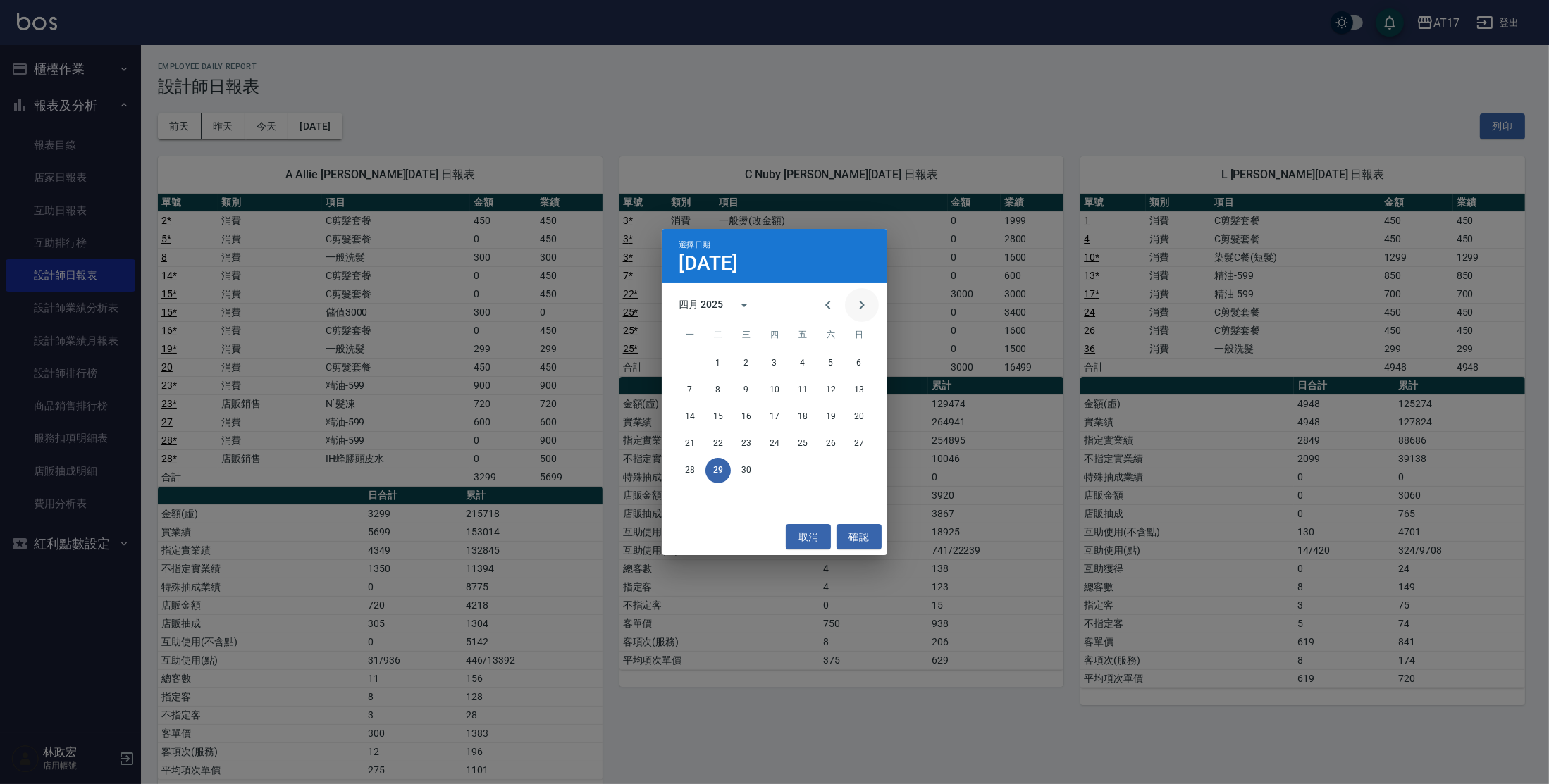
click at [849, 300] on button "Next month" at bounding box center [862, 305] width 34 height 34
click at [836, 469] on button "31" at bounding box center [830, 470] width 25 height 25
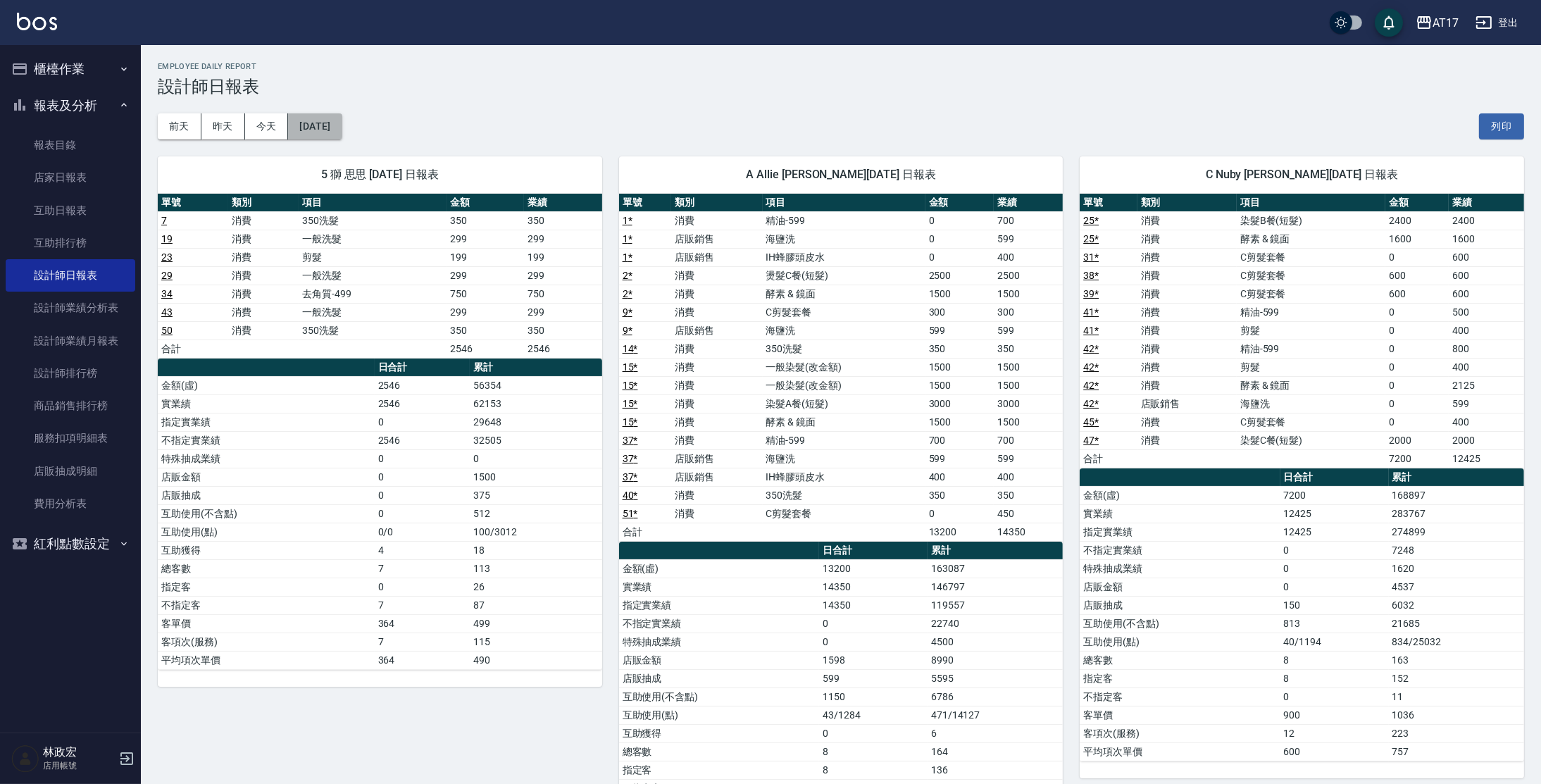
click at [341, 113] on button "[DATE]" at bounding box center [315, 126] width 53 height 26
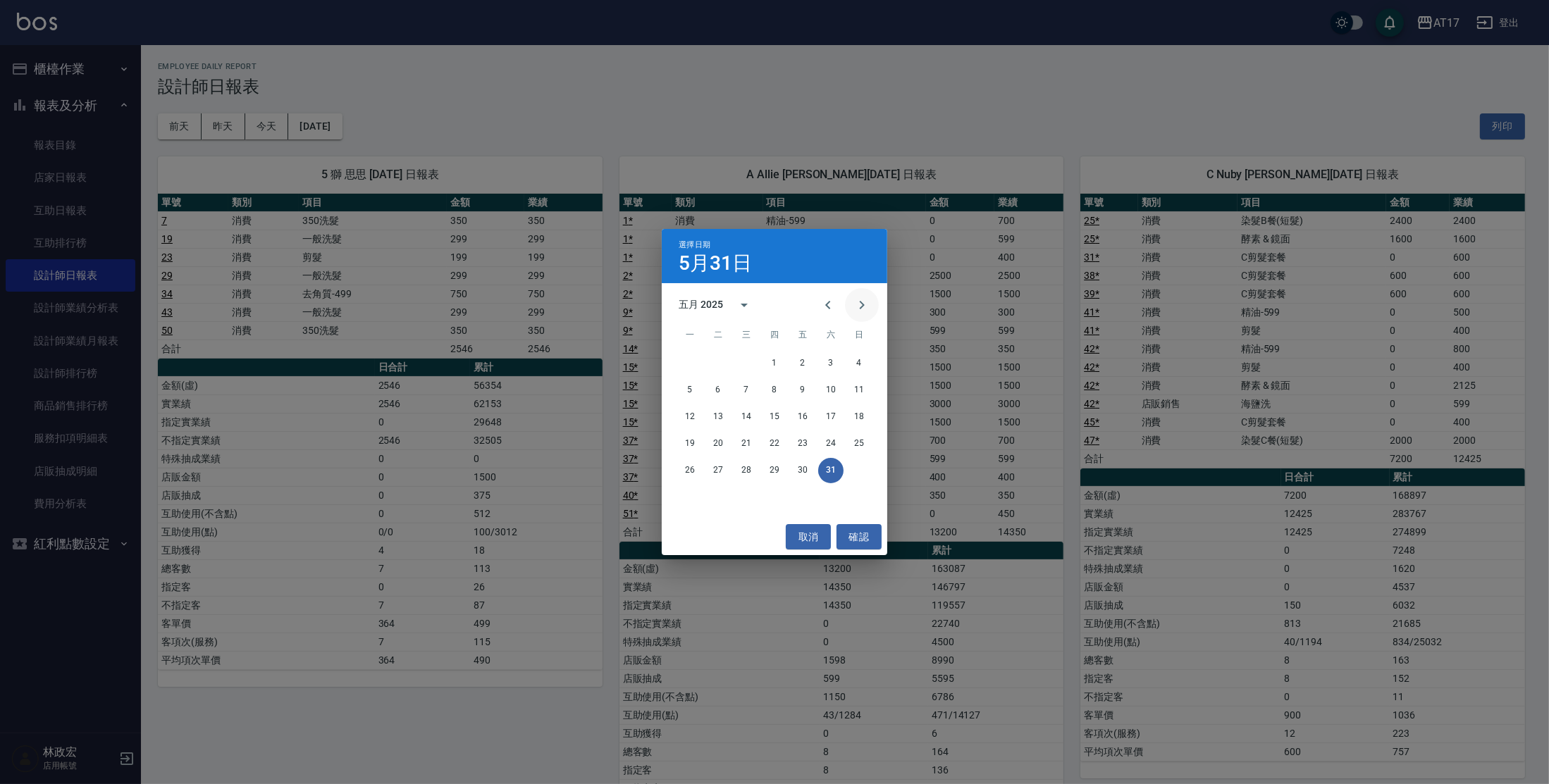
click at [856, 304] on icon "Next month" at bounding box center [862, 305] width 17 height 17
click at [692, 497] on button "30" at bounding box center [690, 497] width 25 height 25
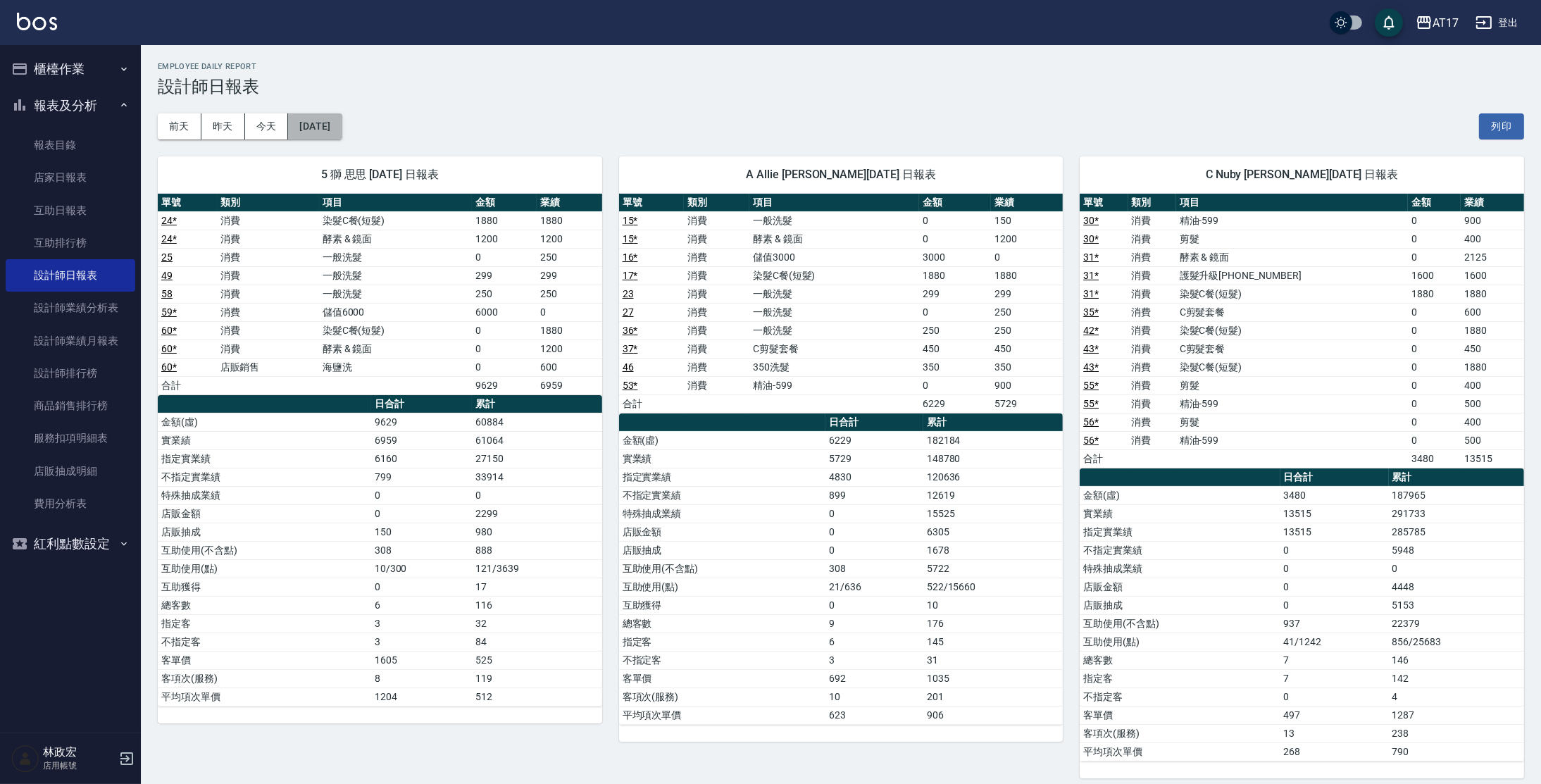
click at [341, 128] on button "[DATE]" at bounding box center [315, 126] width 53 height 26
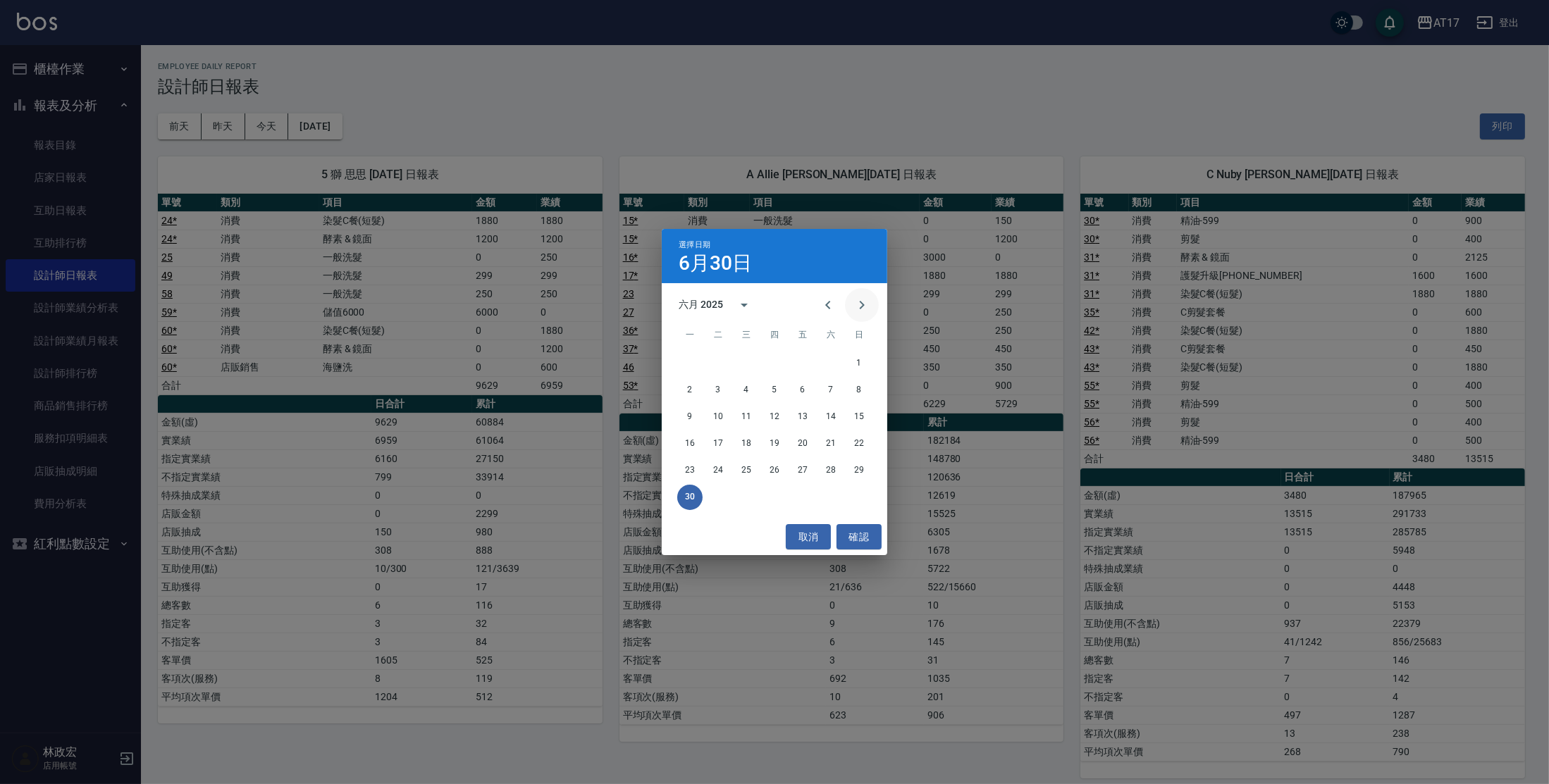
click at [863, 307] on icon "Next month" at bounding box center [862, 305] width 17 height 17
click at [774, 474] on button "31" at bounding box center [774, 470] width 25 height 25
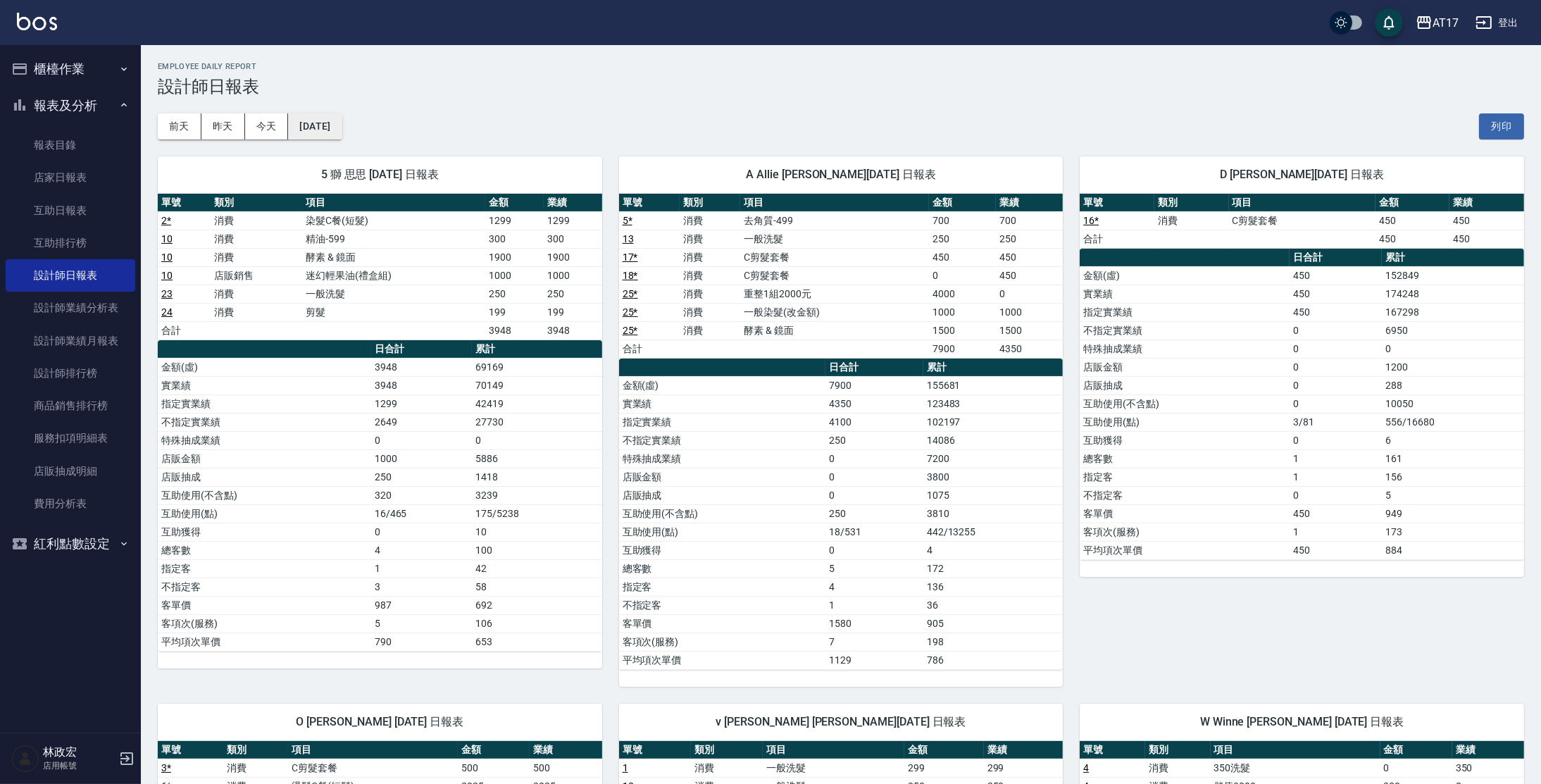
click at [341, 136] on button "[DATE]" at bounding box center [315, 126] width 53 height 26
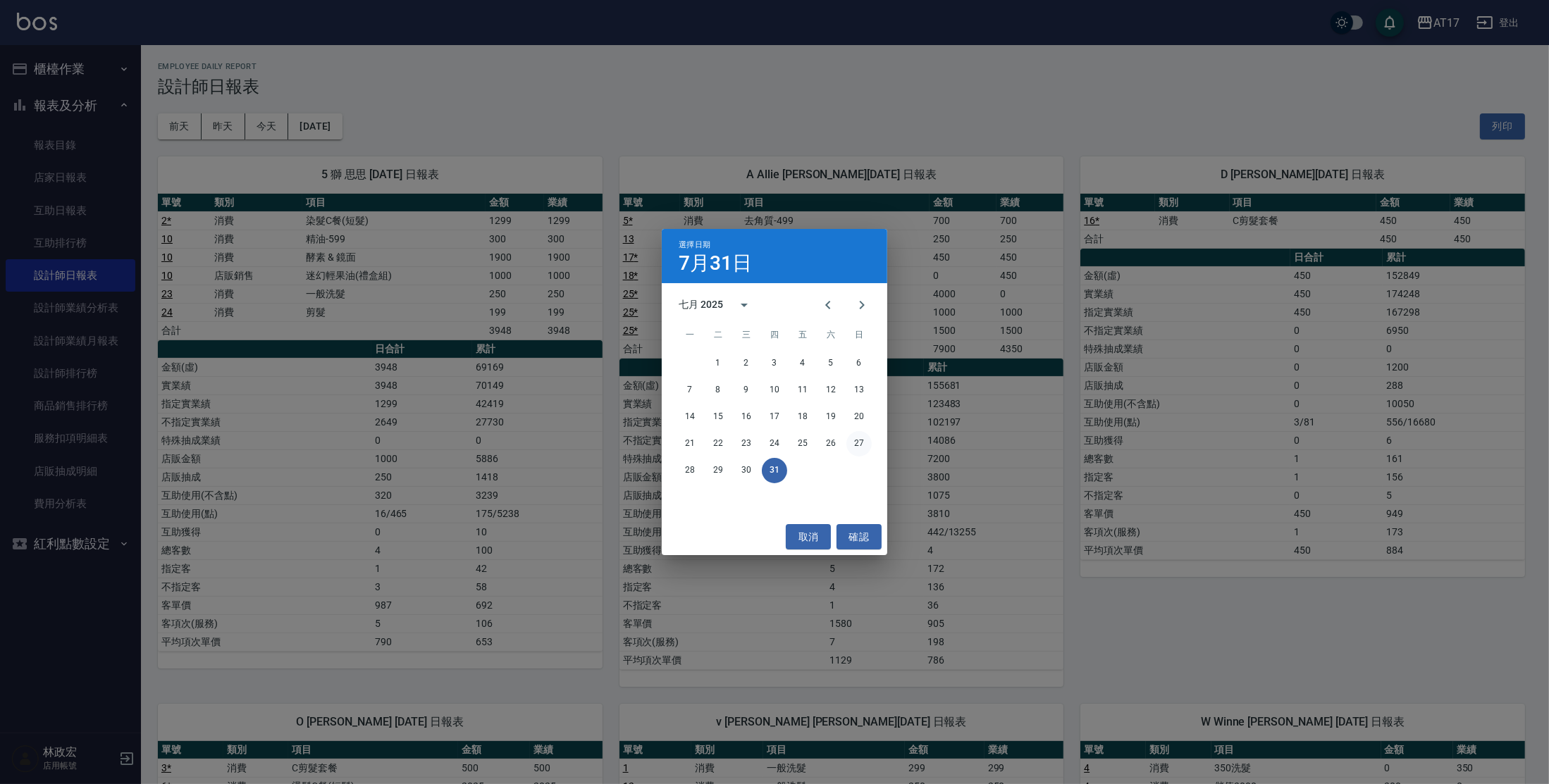
click at [868, 444] on button "27" at bounding box center [859, 444] width 25 height 25
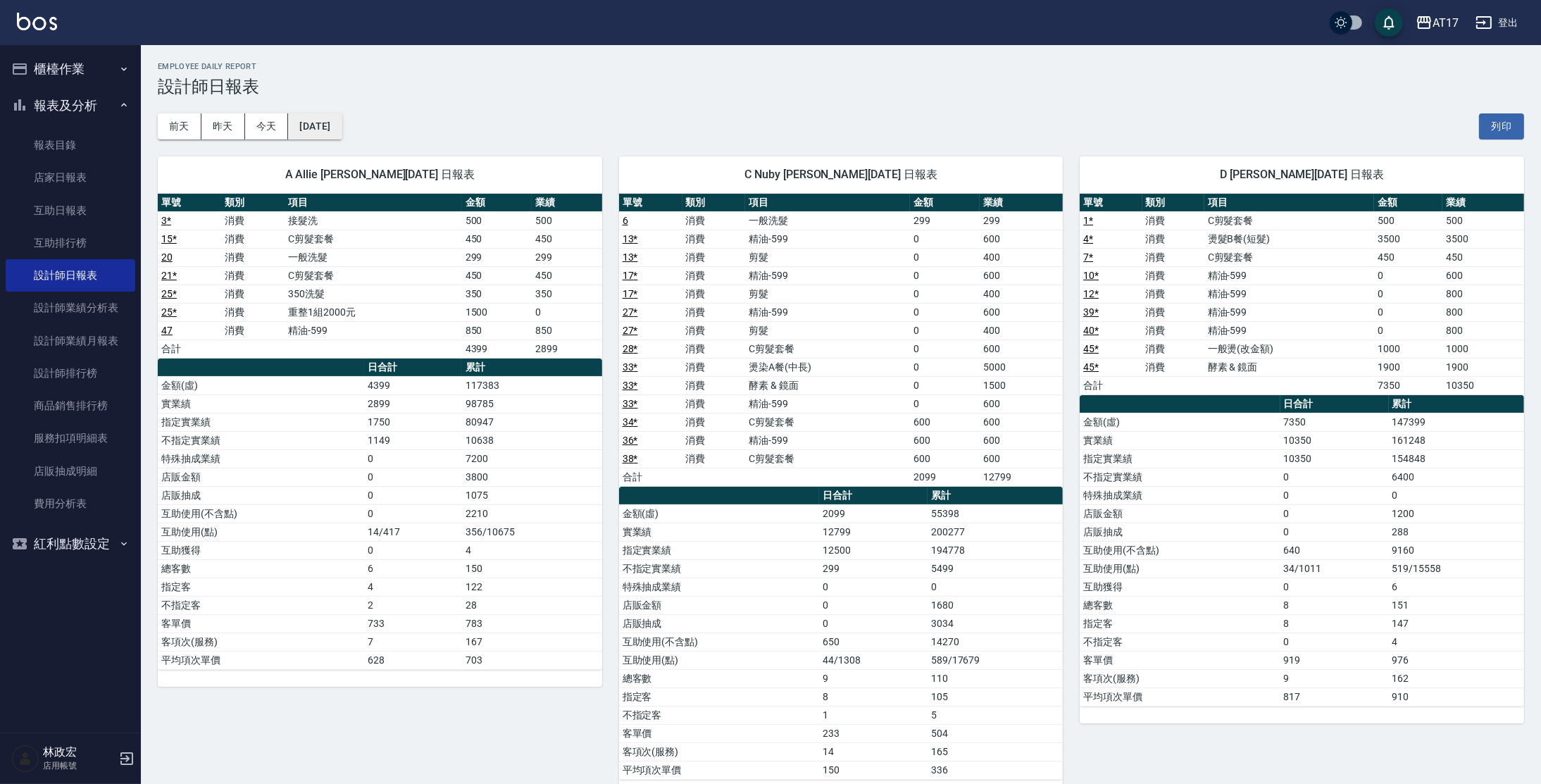
click at [336, 135] on button "[DATE]" at bounding box center [315, 126] width 53 height 26
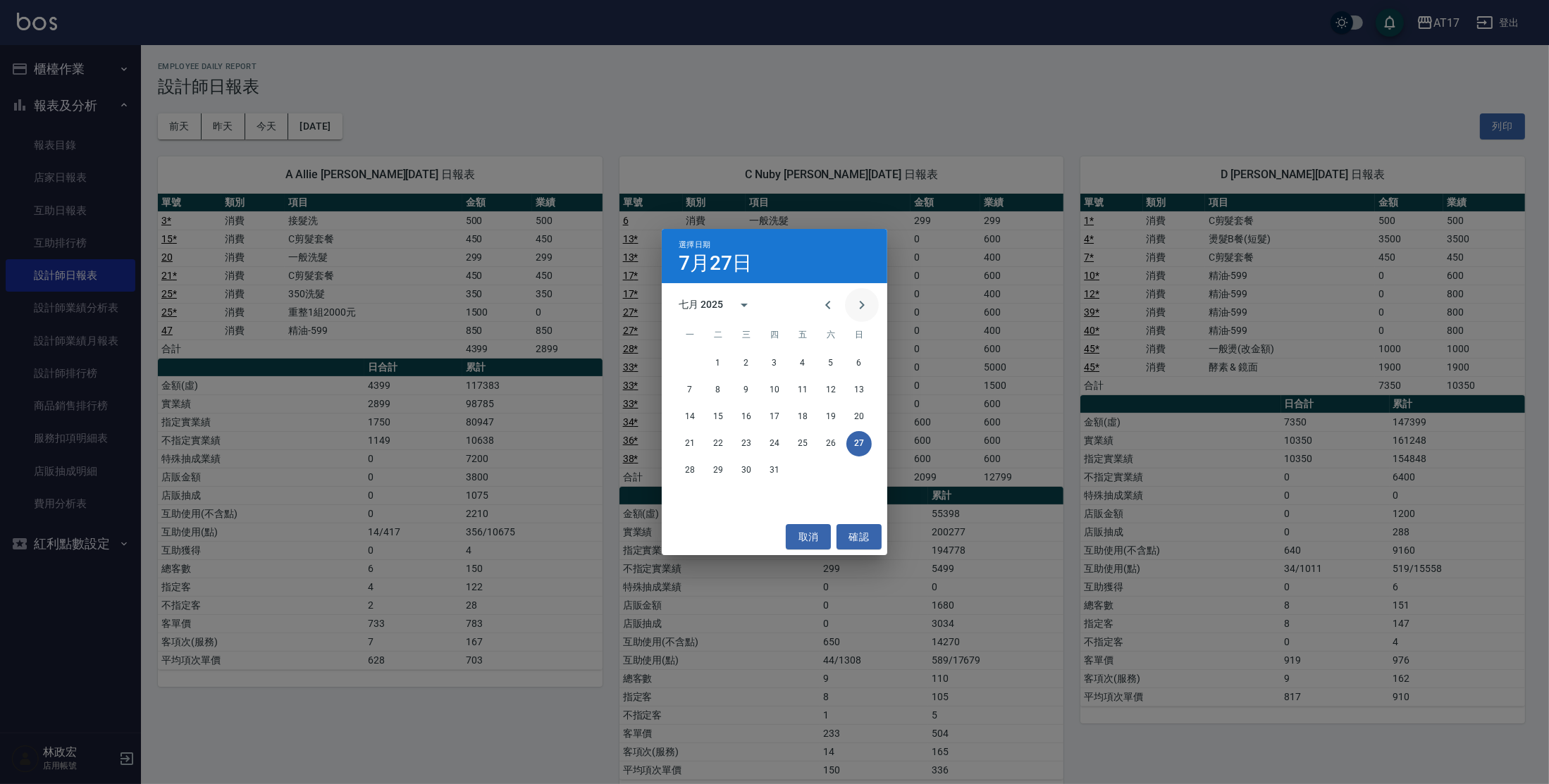
click at [872, 305] on button "Next month" at bounding box center [862, 305] width 34 height 34
click at [805, 445] on button "22" at bounding box center [803, 444] width 25 height 25
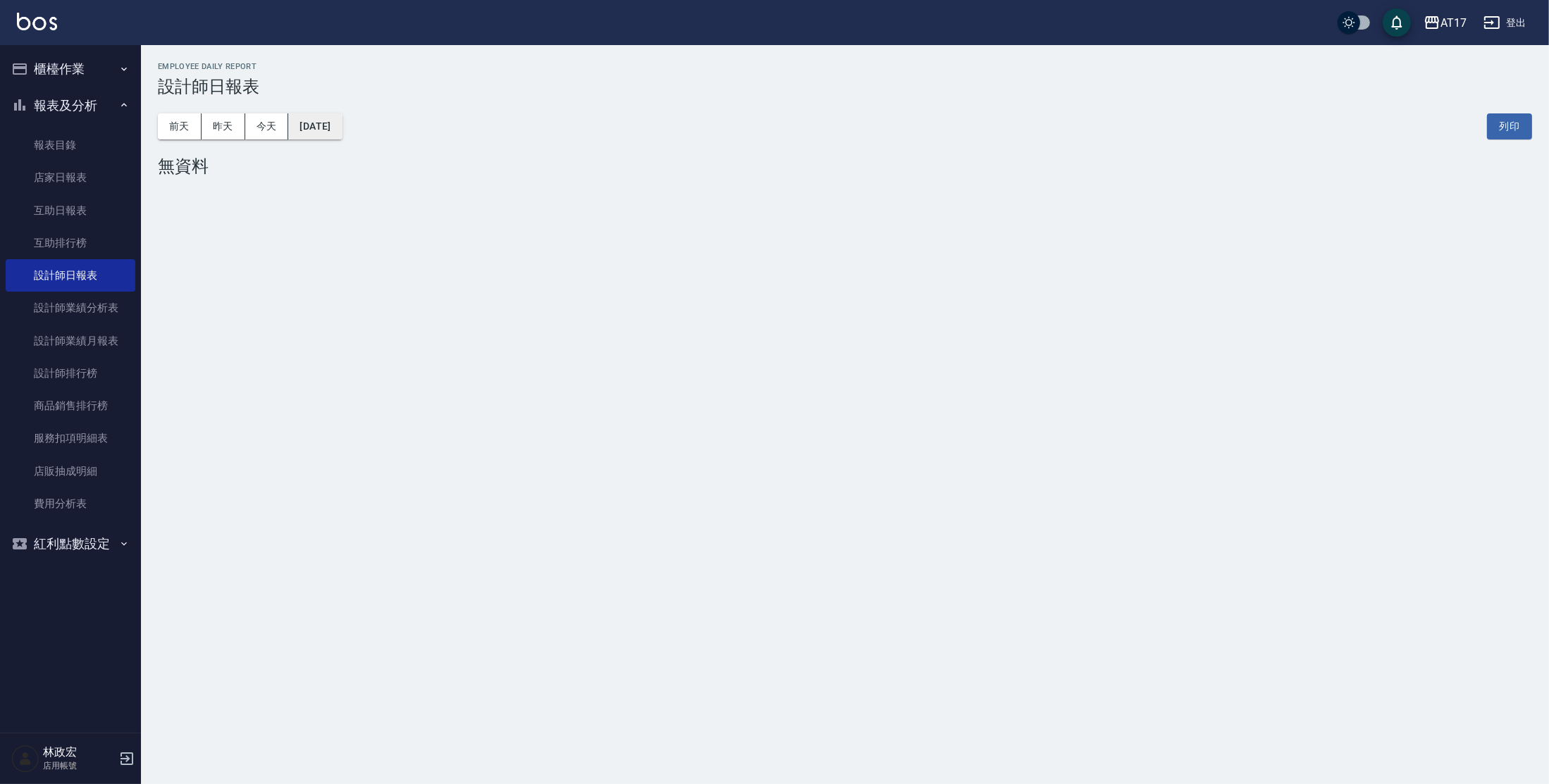
click at [334, 131] on button "[DATE]" at bounding box center [315, 126] width 53 height 26
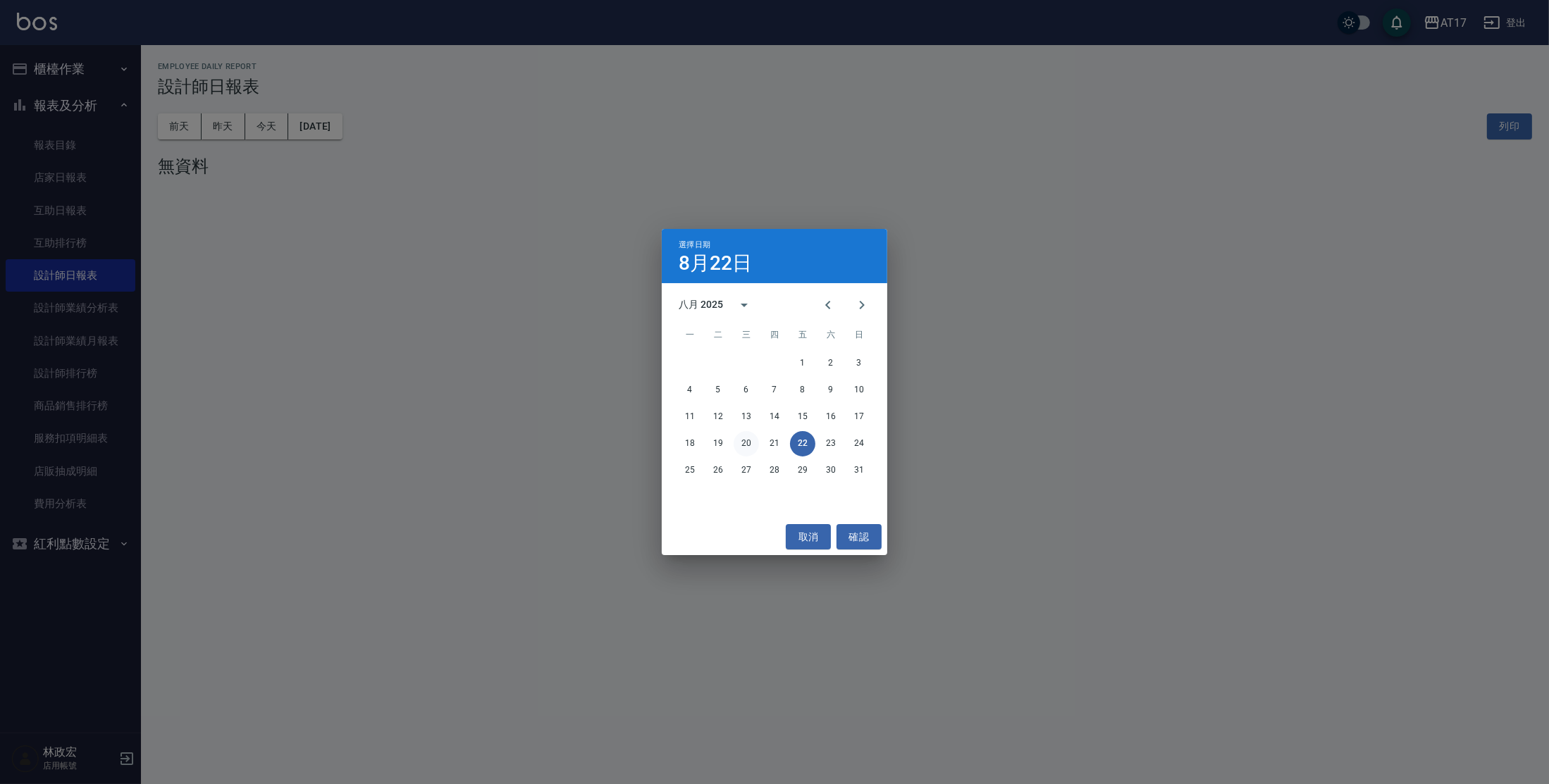
click at [754, 444] on button "20" at bounding box center [746, 444] width 25 height 25
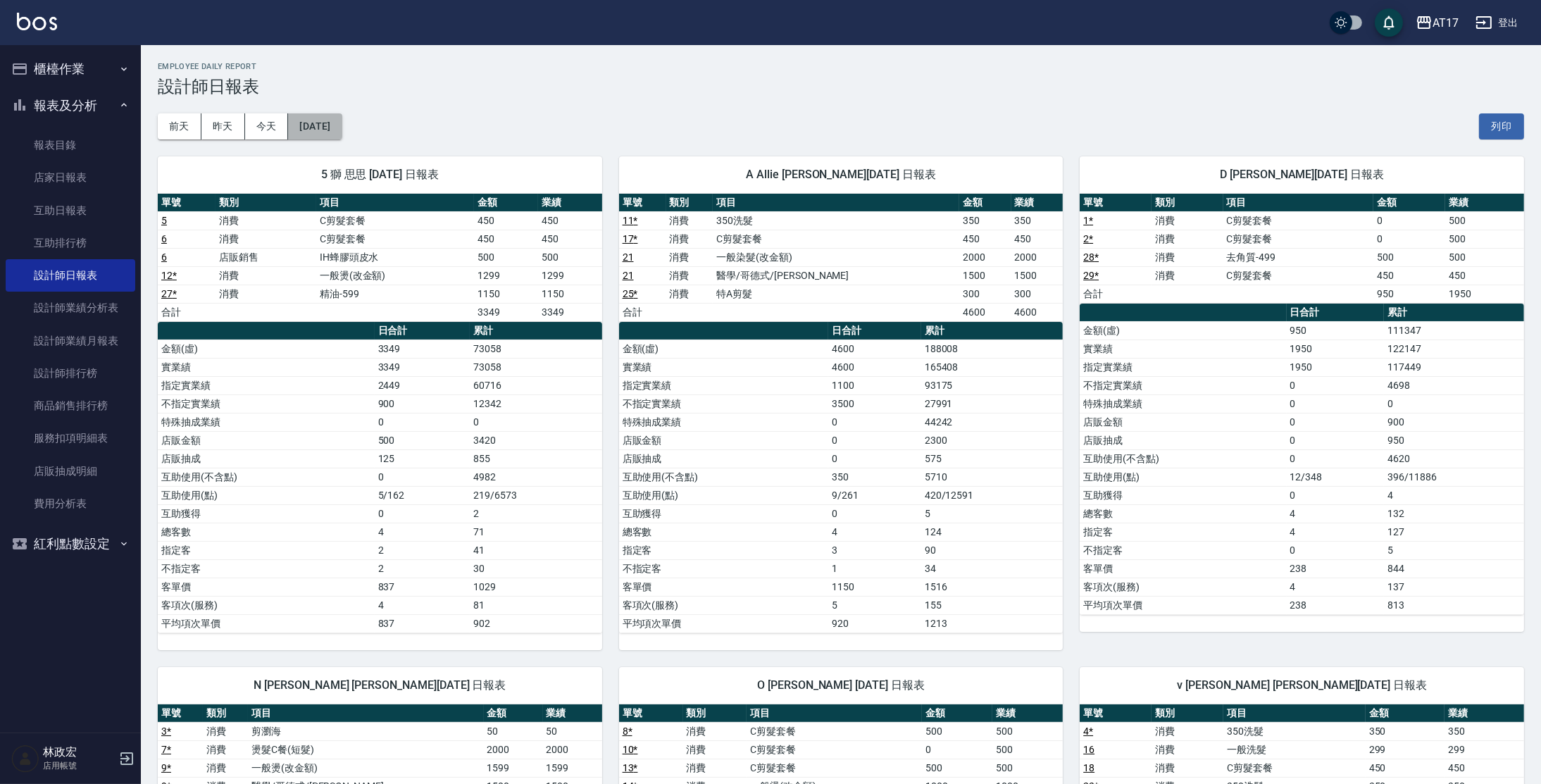
click at [309, 130] on button "[DATE]" at bounding box center [315, 126] width 53 height 26
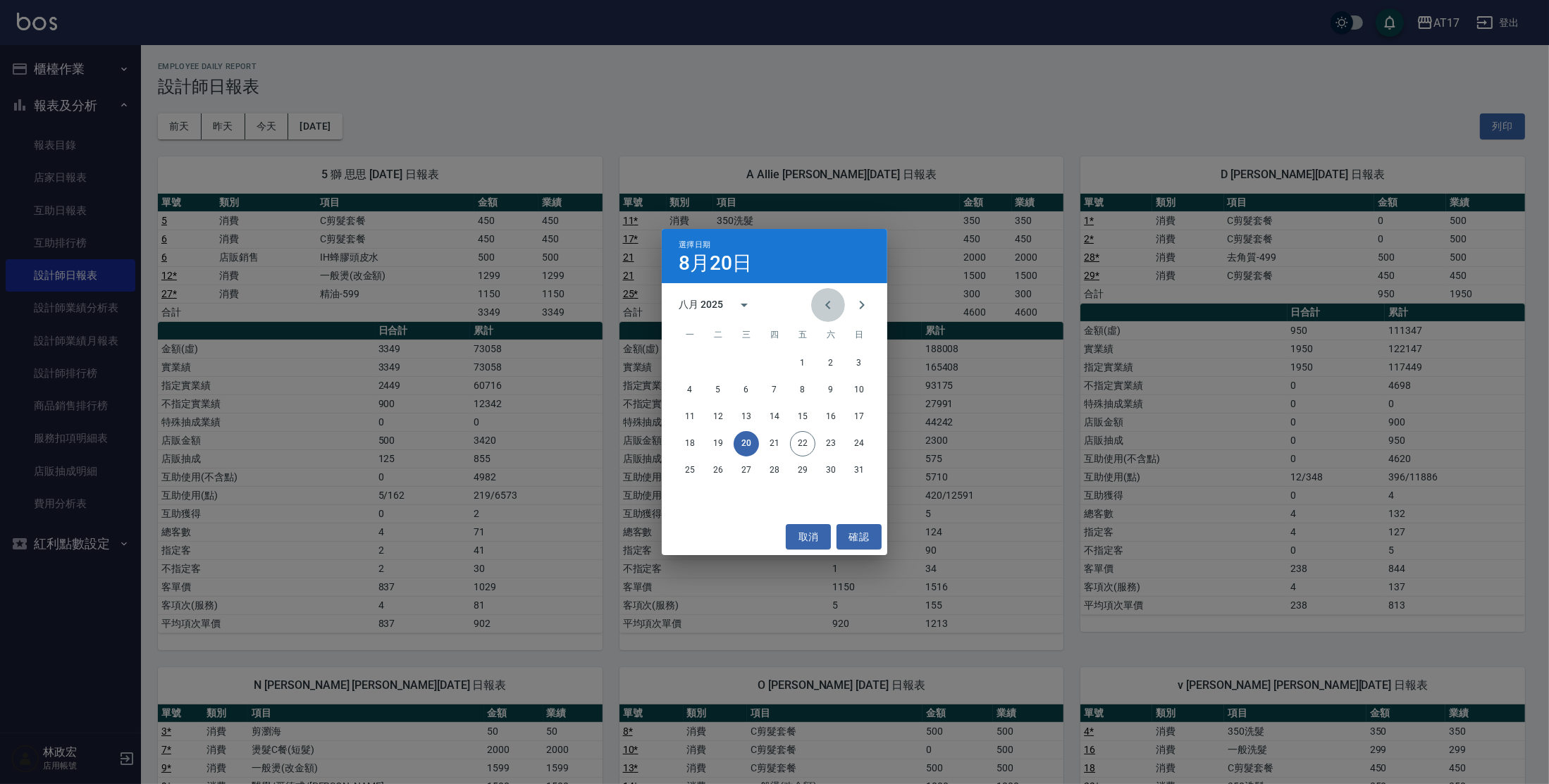
click at [828, 315] on button "Previous month" at bounding box center [828, 305] width 34 height 34
click at [784, 474] on button "31" at bounding box center [774, 470] width 25 height 25
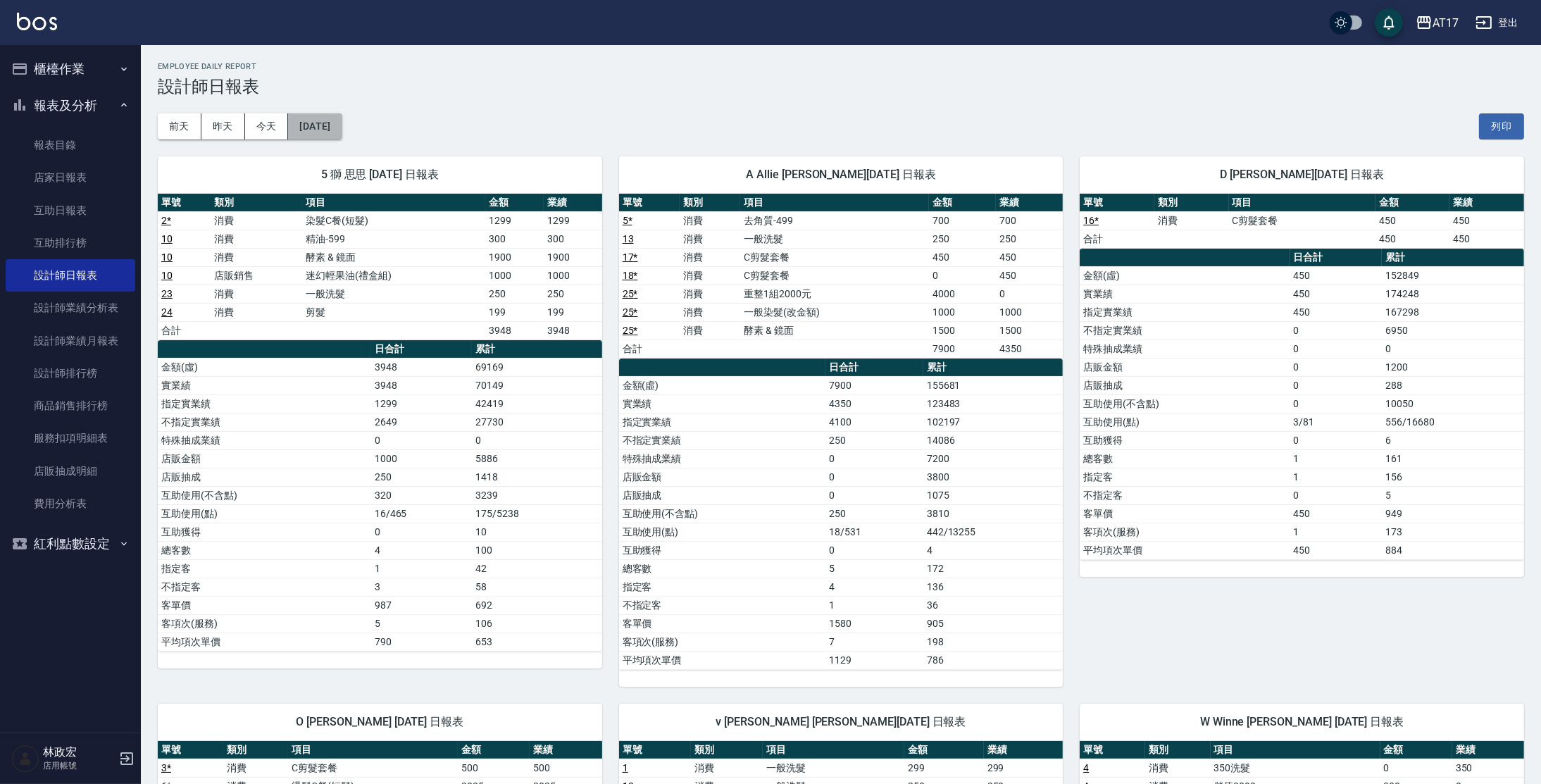
click at [334, 128] on button "[DATE]" at bounding box center [315, 126] width 53 height 26
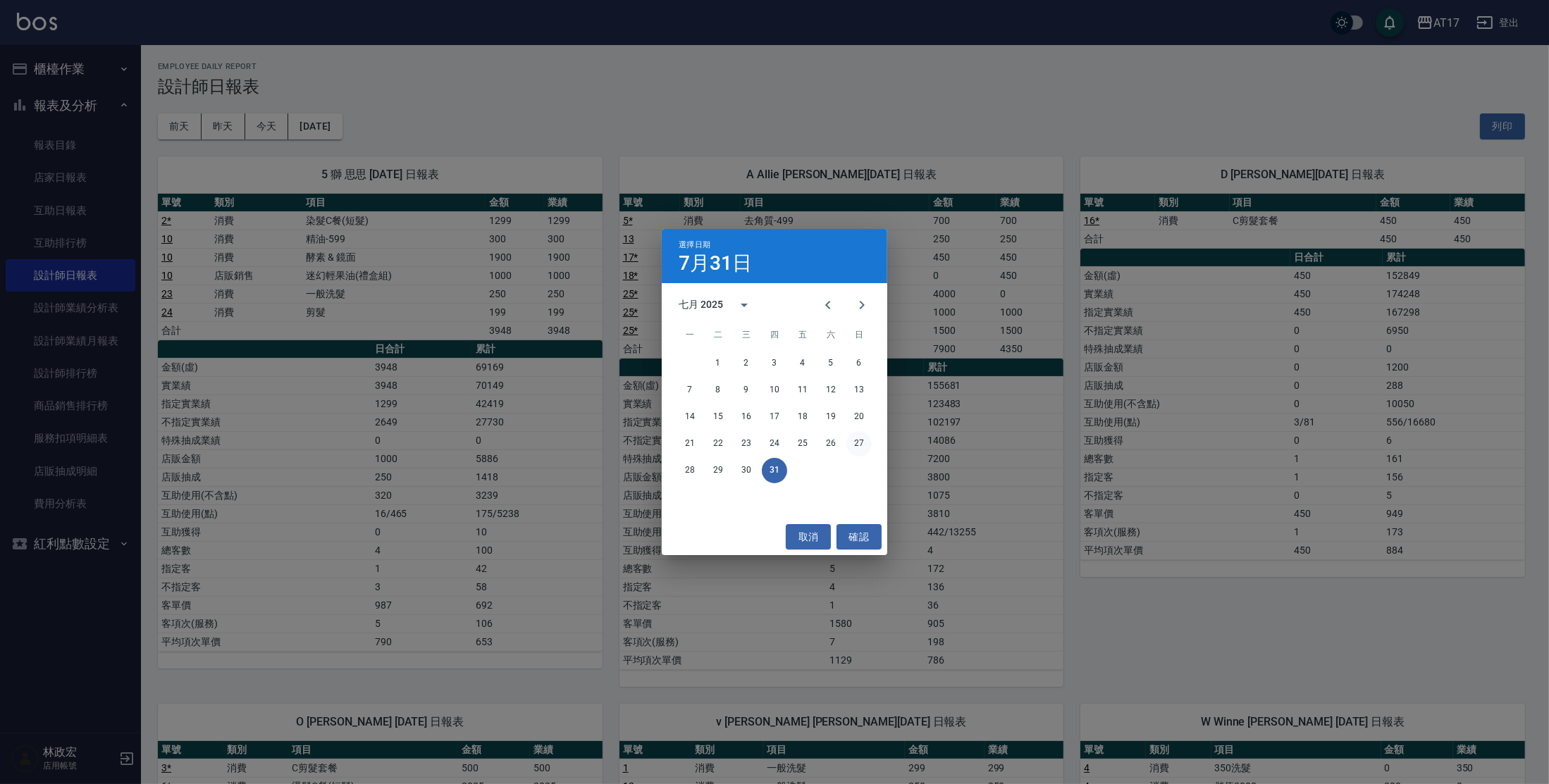
click at [853, 441] on button "27" at bounding box center [859, 444] width 25 height 25
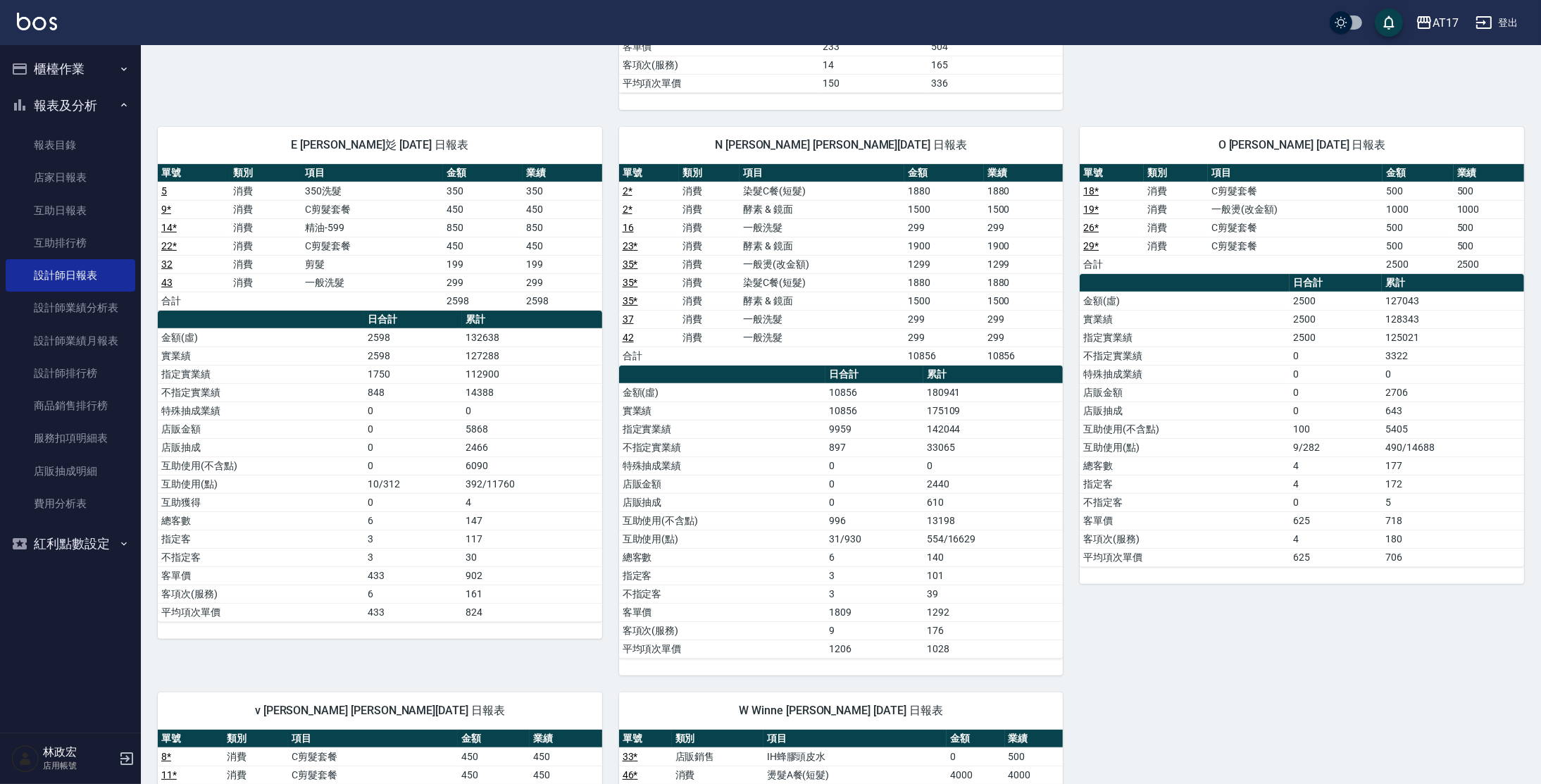
scroll to position [669, 0]
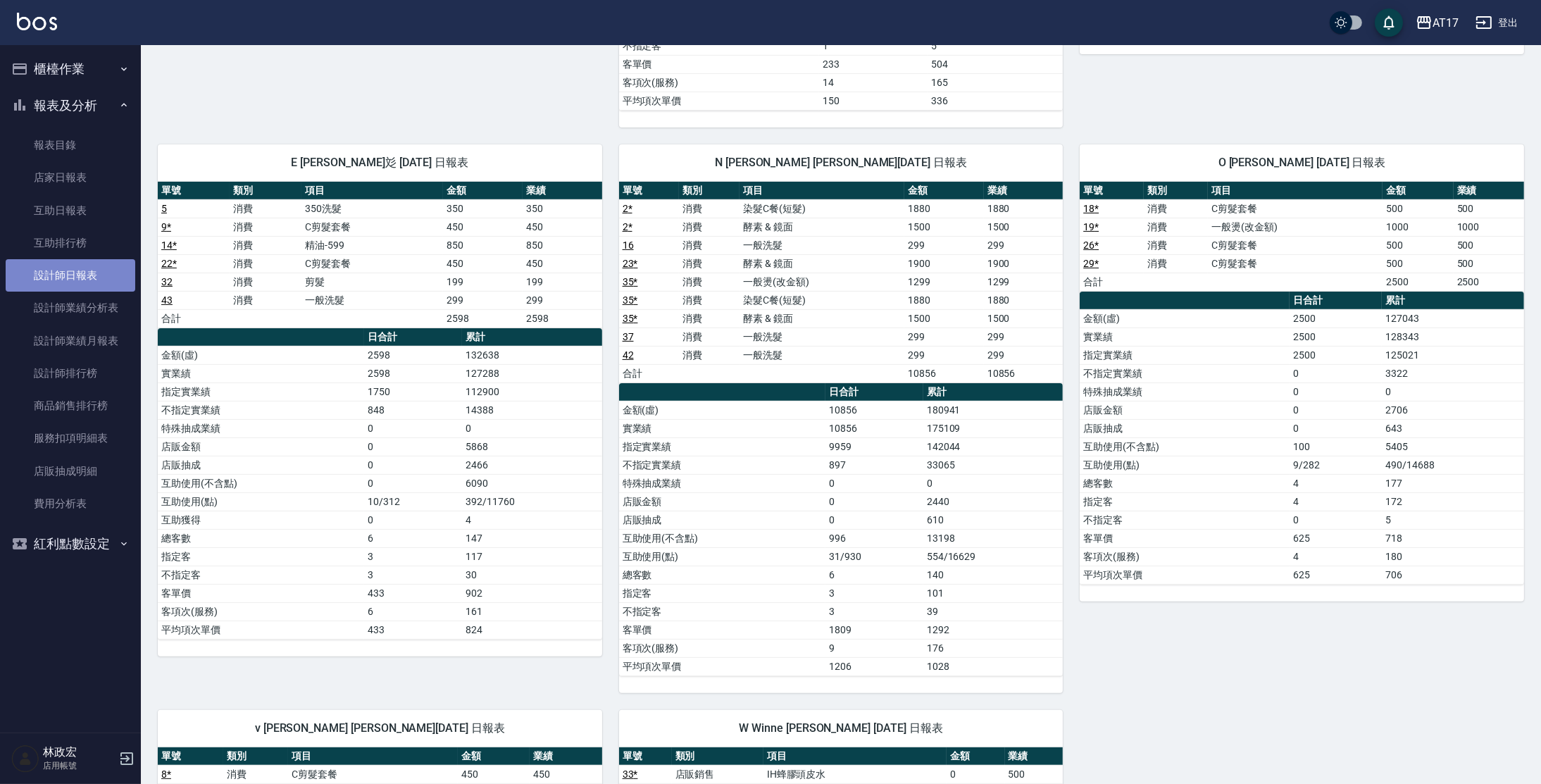
click at [106, 284] on link "設計師日報表" at bounding box center [71, 275] width 130 height 32
click at [106, 283] on link "設計師日報表" at bounding box center [71, 275] width 130 height 32
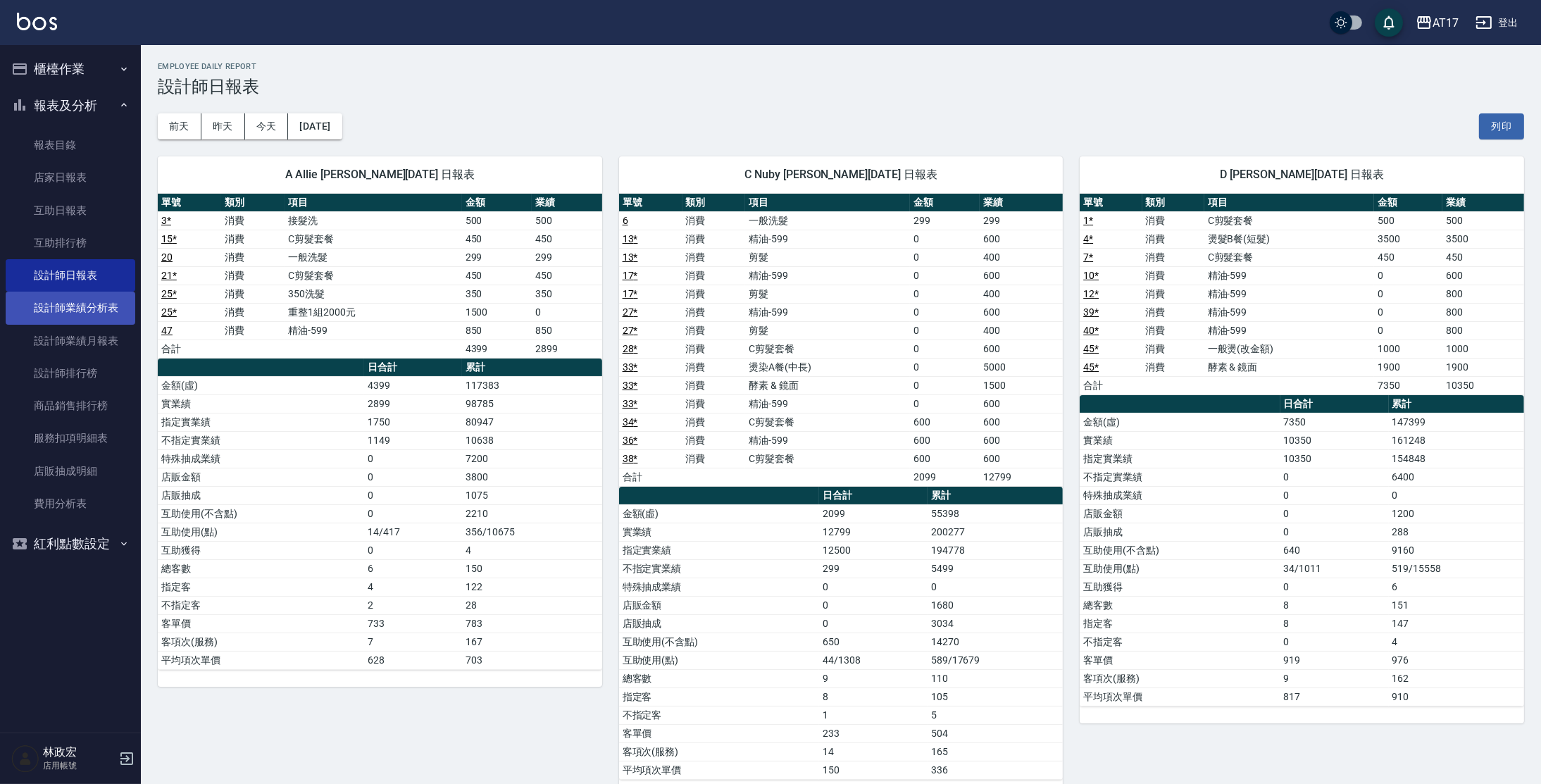
click at [66, 315] on link "設計師業績分析表" at bounding box center [71, 307] width 130 height 32
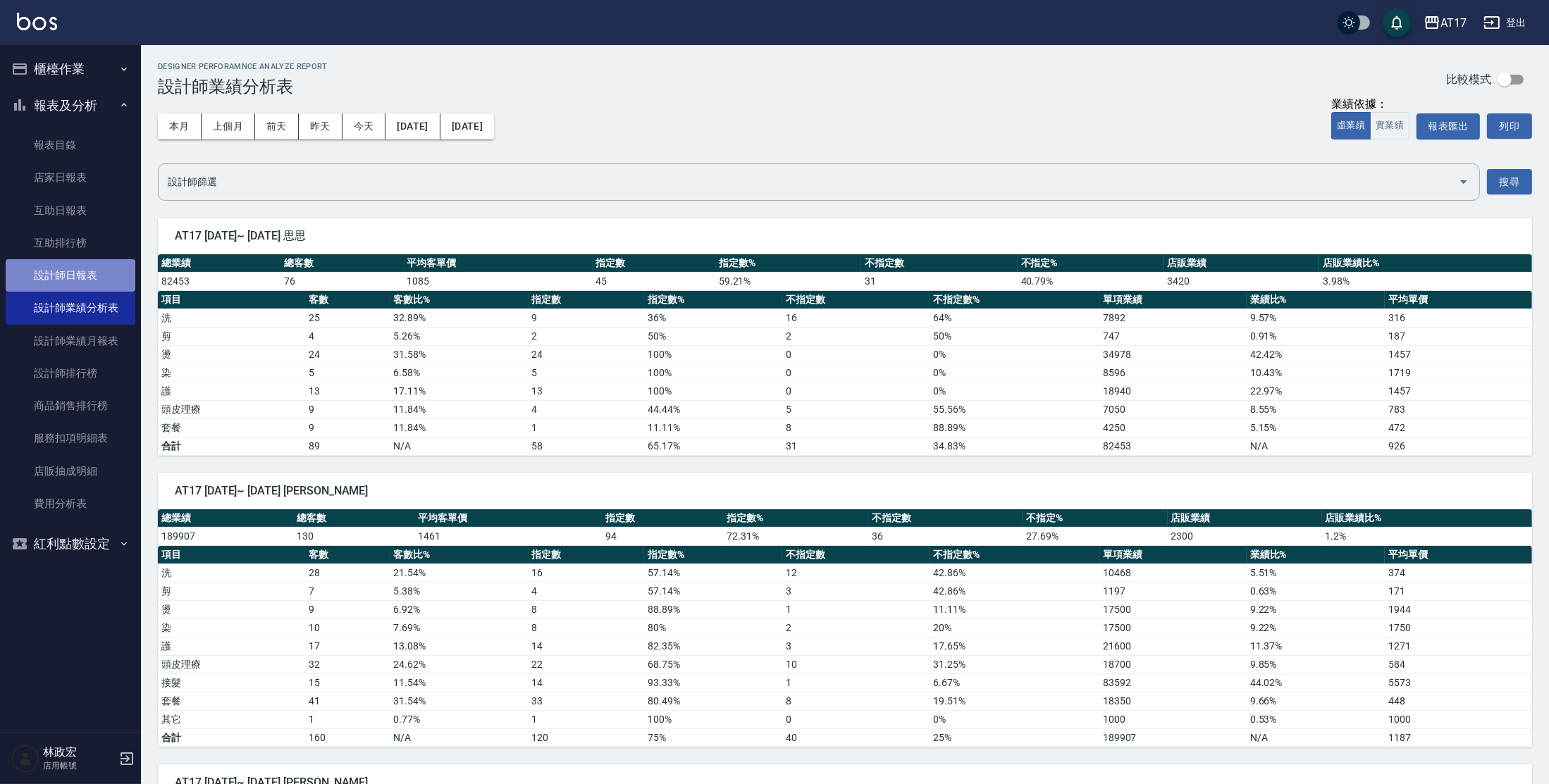
click at [76, 269] on link "設計師日報表" at bounding box center [71, 275] width 130 height 32
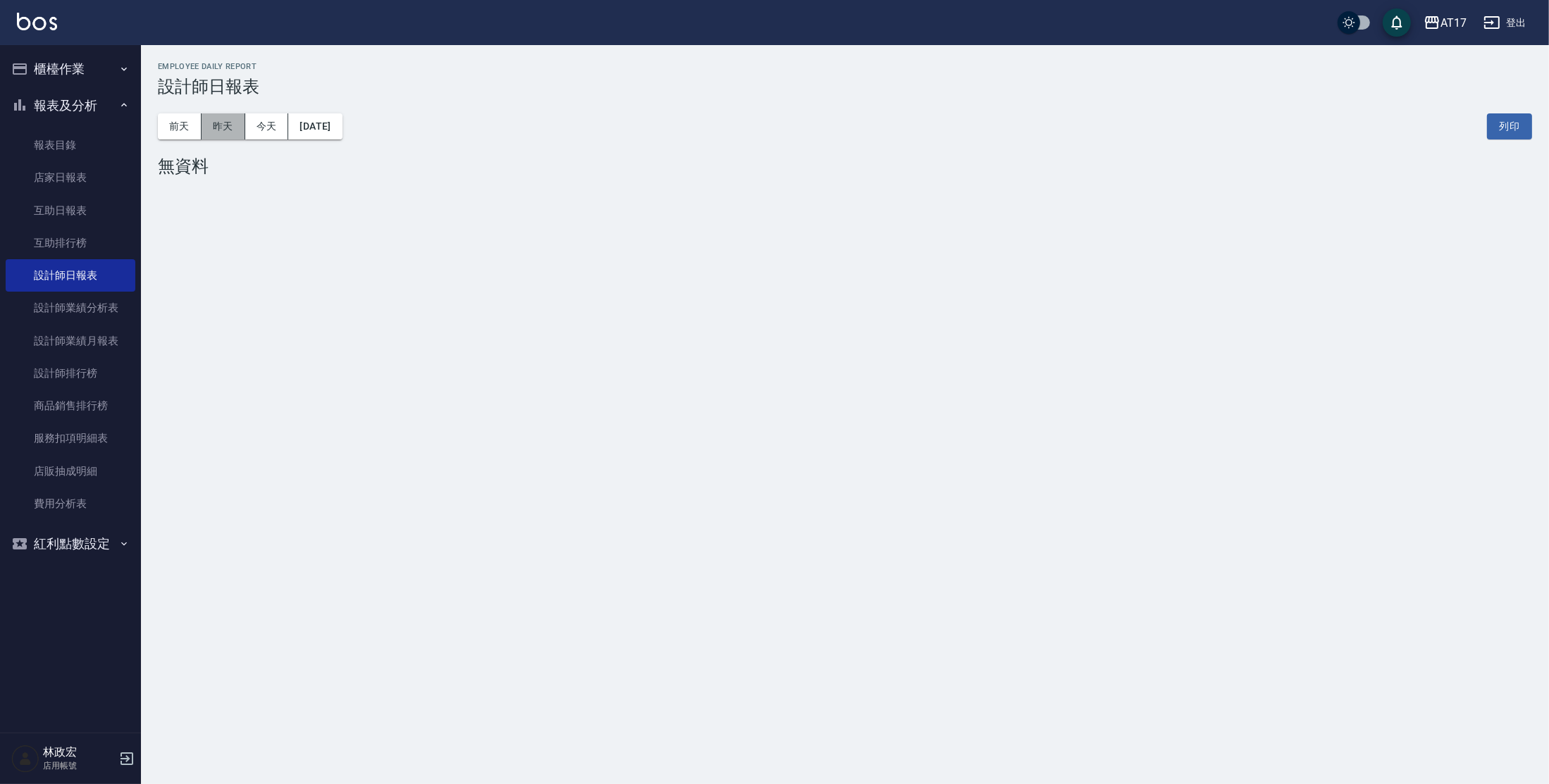
click at [233, 136] on button "昨天" at bounding box center [223, 126] width 43 height 26
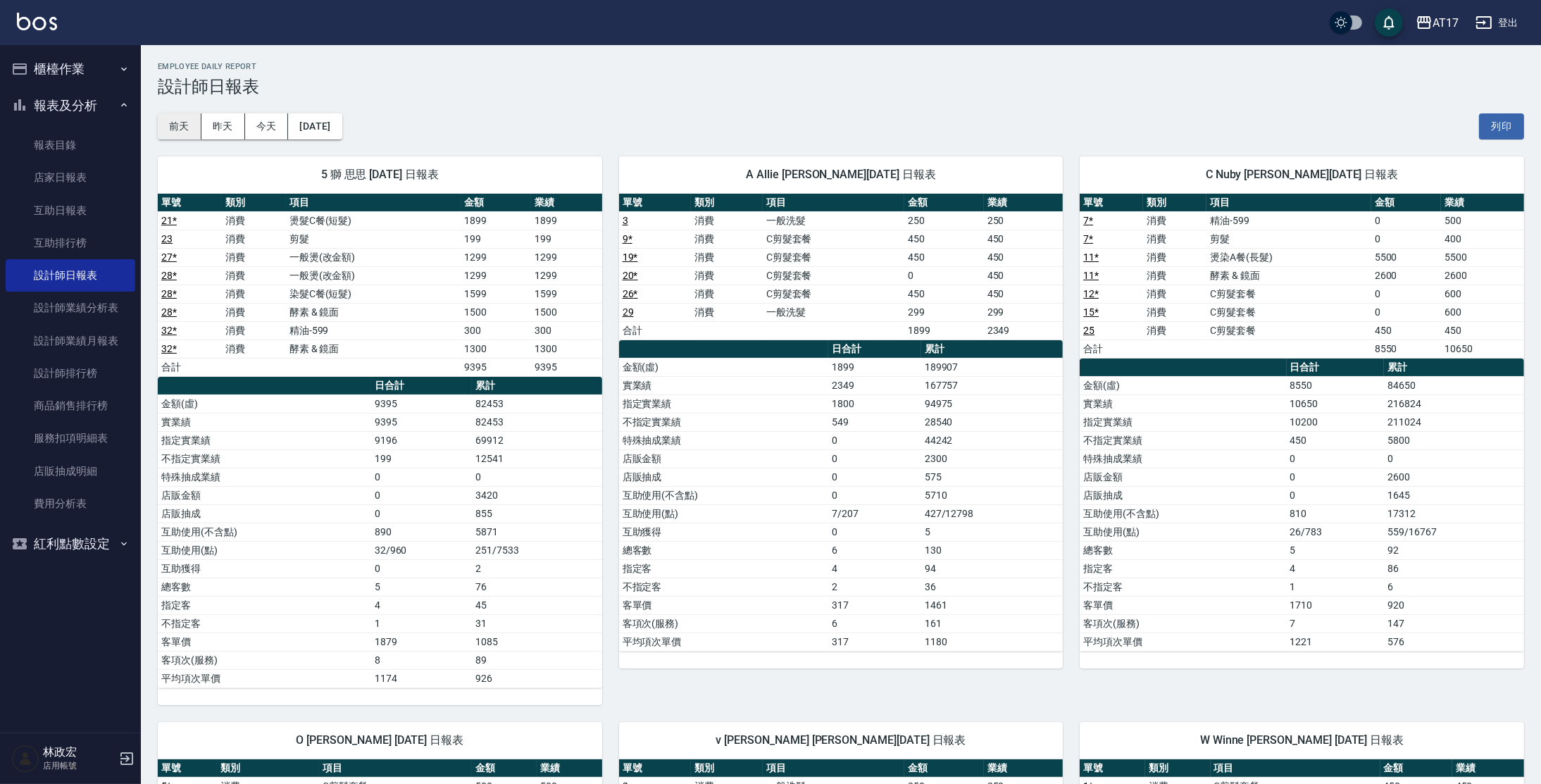
click at [196, 131] on button "前天" at bounding box center [180, 126] width 43 height 26
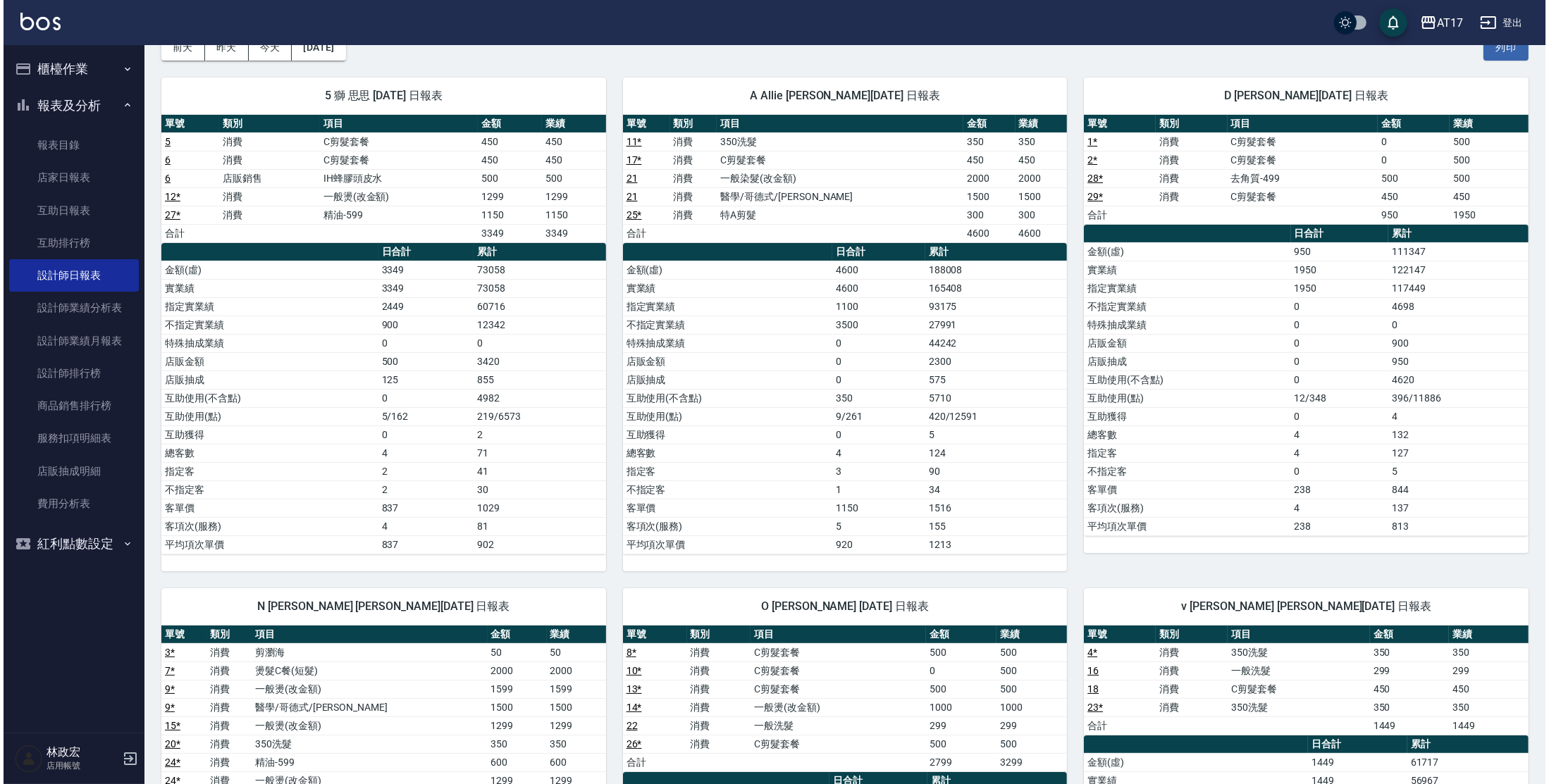
scroll to position [57, 0]
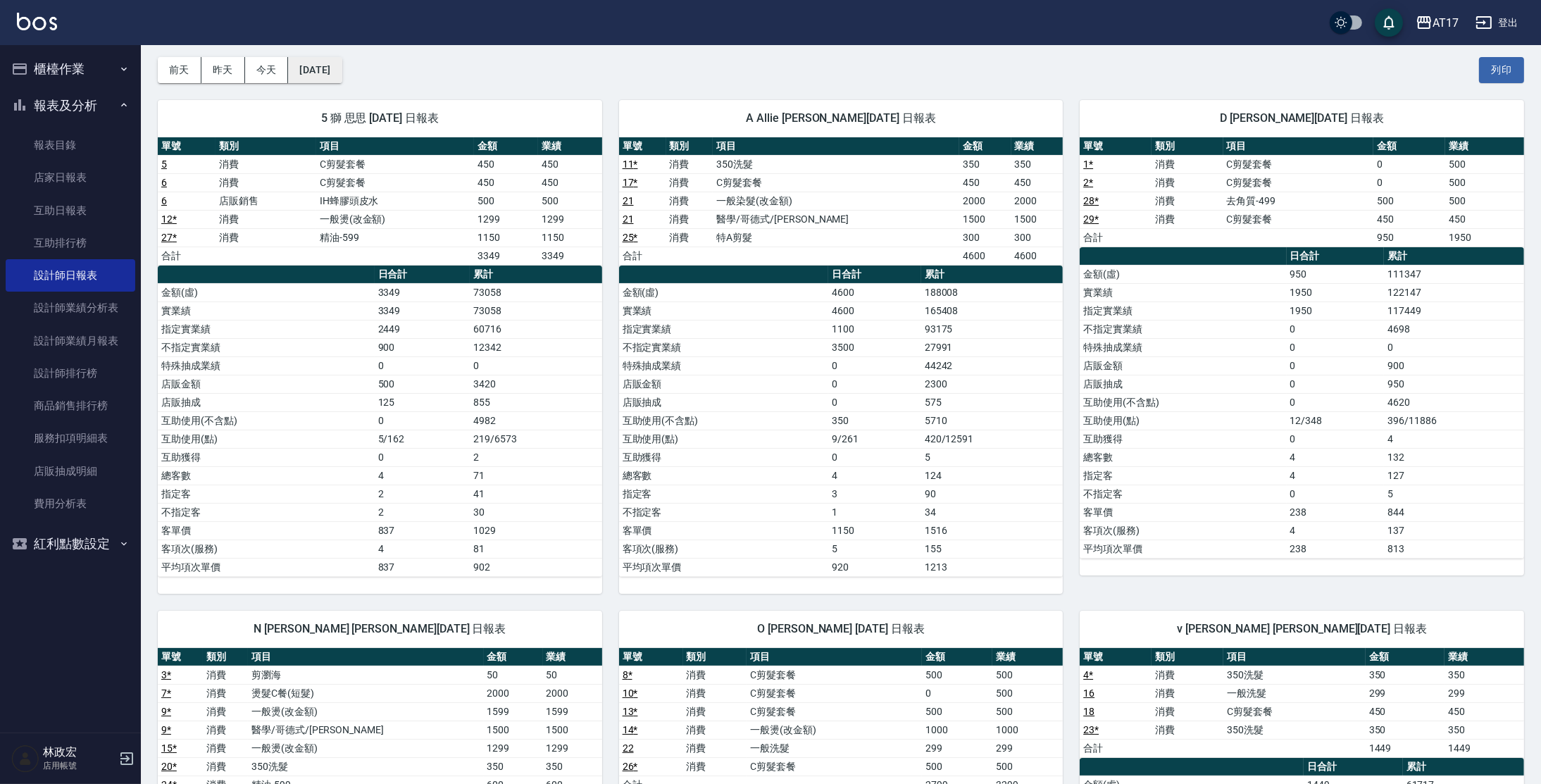
click at [341, 77] on button "[DATE]" at bounding box center [315, 70] width 53 height 26
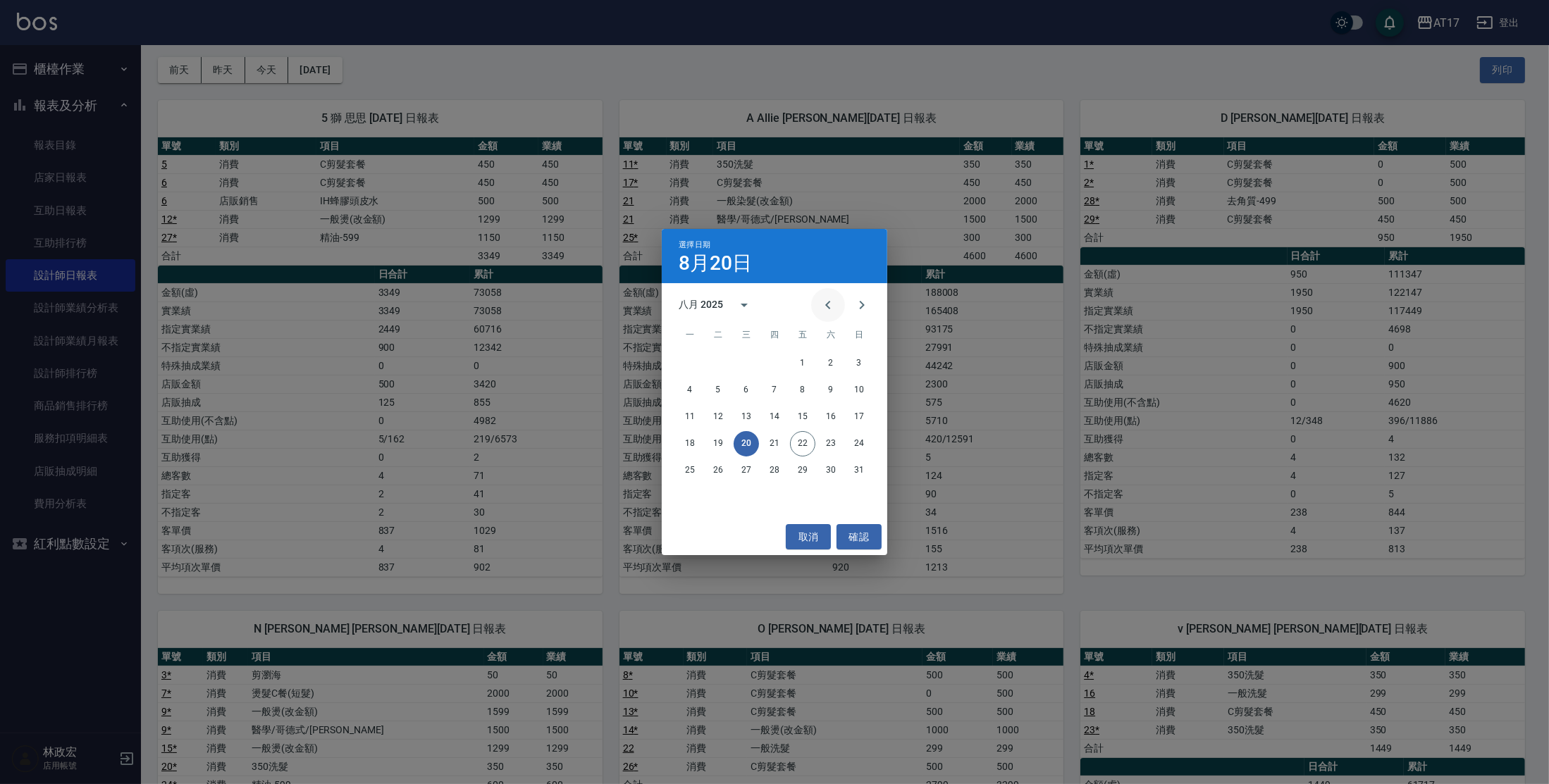
click at [832, 306] on icon "Previous month" at bounding box center [828, 305] width 17 height 17
click at [822, 305] on icon "Previous month" at bounding box center [828, 305] width 17 height 17
drag, startPoint x: 678, startPoint y: 497, endPoint x: 685, endPoint y: 494, distance: 7.6
click at [680, 497] on button "30" at bounding box center [690, 497] width 25 height 25
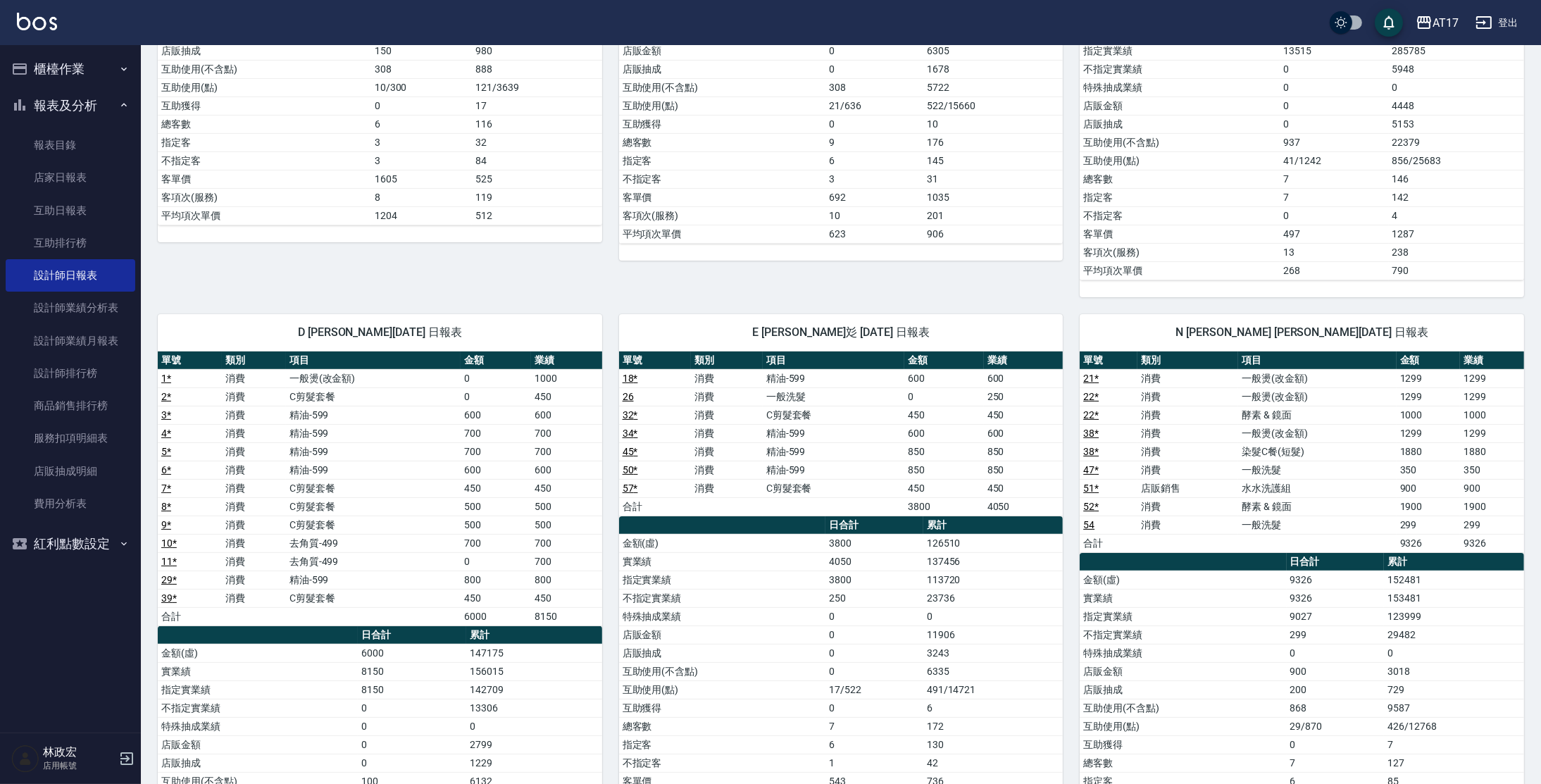
scroll to position [483, 0]
